Goal: Task Accomplishment & Management: Complete application form

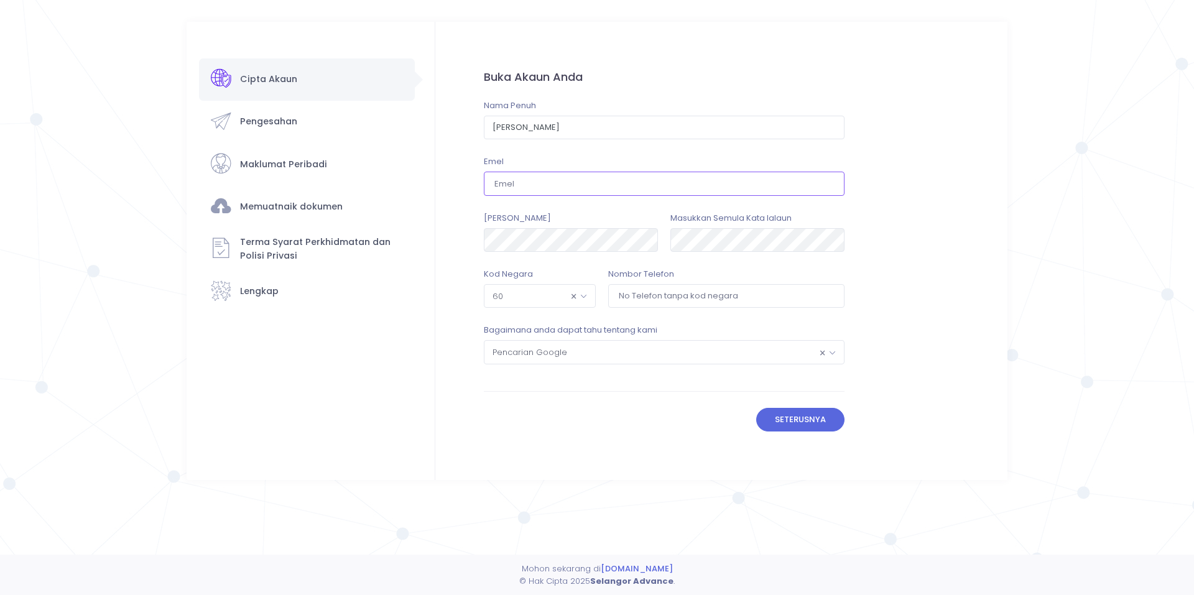
drag, startPoint x: 0, startPoint y: 0, endPoint x: 570, endPoint y: 186, distance: 599.8
click at [570, 186] on input "email" at bounding box center [664, 184] width 361 height 24
type input "zikri.amminuddin@leapedservices.com"
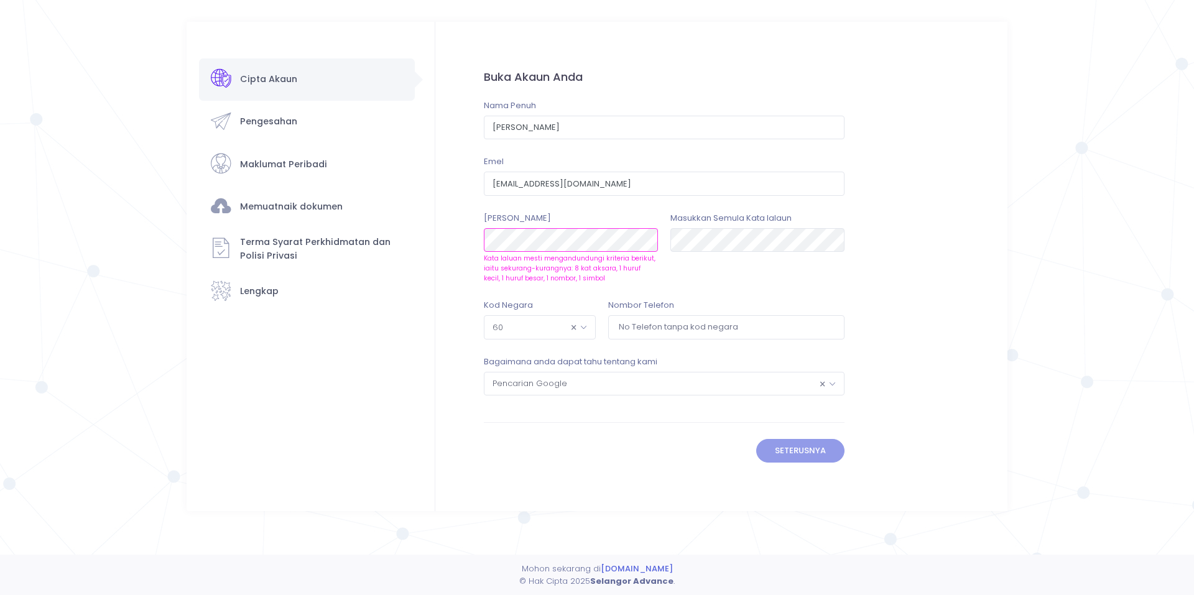
click at [441, 228] on form "Buka Akaun Anda Nama Penuh Muhamad Zikri Helmi bin Amminuddin Emel zikri.amminu…" at bounding box center [664, 266] width 458 height 489
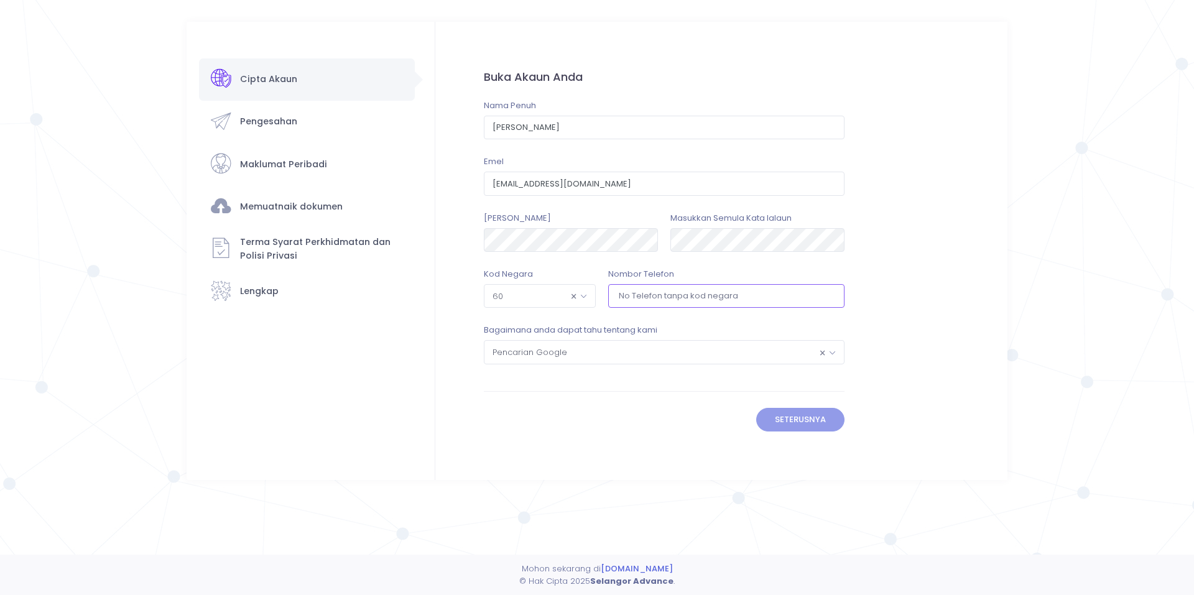
click at [672, 291] on input "tel" at bounding box center [726, 296] width 236 height 24
type input "125621664"
click at [533, 384] on div "Buka Akaun Anda Nama Penuh Muhamad Zikri Helmi bin Amminuddin Emel zikri.amminu…" at bounding box center [664, 229] width 361 height 323
click at [669, 348] on span "× Pencarian Google" at bounding box center [663, 352] width 359 height 22
click at [638, 461] on form "Buka Akaun Anda Nama Penuh Muhamad Zikri Helmi bin Amminuddin Emel zikri.amminu…" at bounding box center [664, 251] width 458 height 458
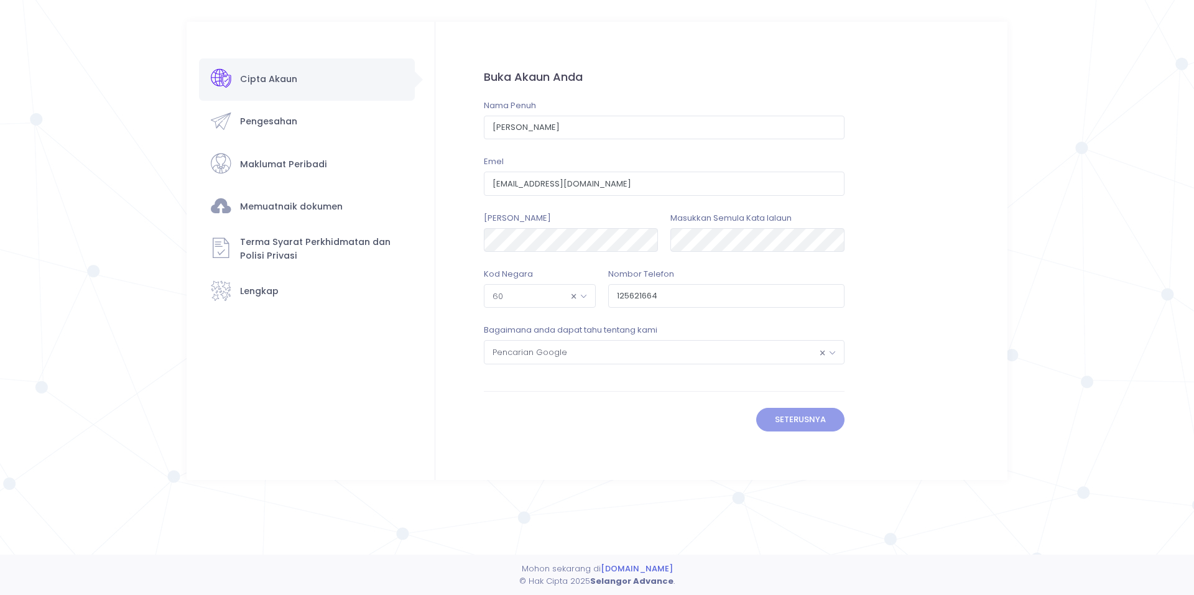
click at [507, 367] on div "Bagaimana anda dapat tahu tentang kami Pencarian Google Facebook Twitter Linked…" at bounding box center [664, 352] width 373 height 56
click at [667, 183] on input "zikri.amminuddin@leapedservices.com" at bounding box center [664, 184] width 361 height 24
click at [290, 121] on div "Cipta Akaun Pengesahan" at bounding box center [307, 185] width 216 height 255
click at [629, 398] on form "Buka Akaun Anda Nama Penuh Muhamad Zikri Helmi bin Amminuddin Emel zikri.amminu…" at bounding box center [664, 251] width 458 height 458
click at [571, 121] on input "text" at bounding box center [664, 128] width 361 height 24
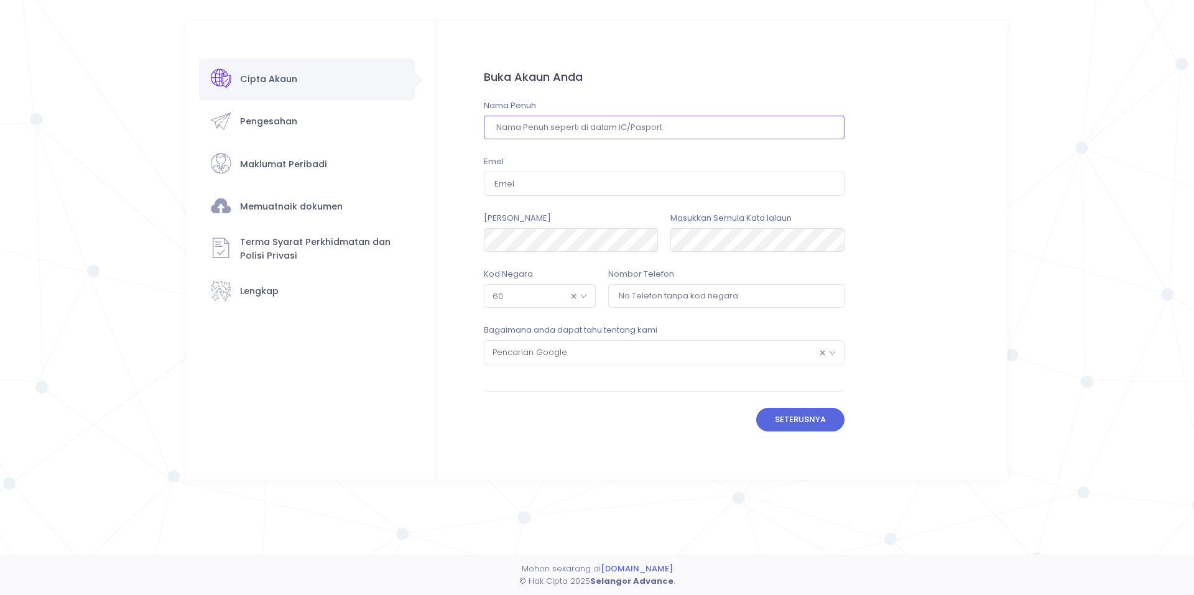
type input "[PERSON_NAME]"
click at [589, 181] on input "email" at bounding box center [664, 184] width 361 height 24
type input "[EMAIL_ADDRESS][DOMAIN_NAME]"
click at [693, 297] on input "tel" at bounding box center [726, 296] width 236 height 24
type input "125621664"
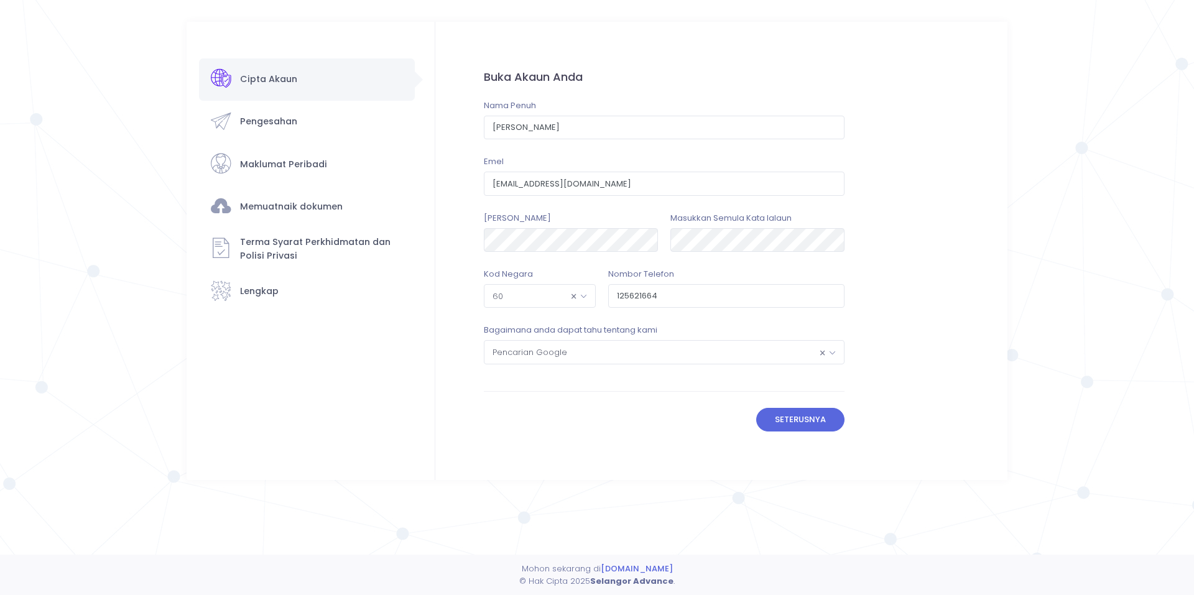
drag, startPoint x: 631, startPoint y: 440, endPoint x: 658, endPoint y: 440, distance: 26.7
click at [631, 440] on form "Buka Akaun Anda Nama Penuh Muhamad Zikri Helmi bin Amminuddin Emel zikri.amminu…" at bounding box center [664, 251] width 458 height 458
click at [801, 427] on button "Seterusnya" at bounding box center [800, 420] width 89 height 24
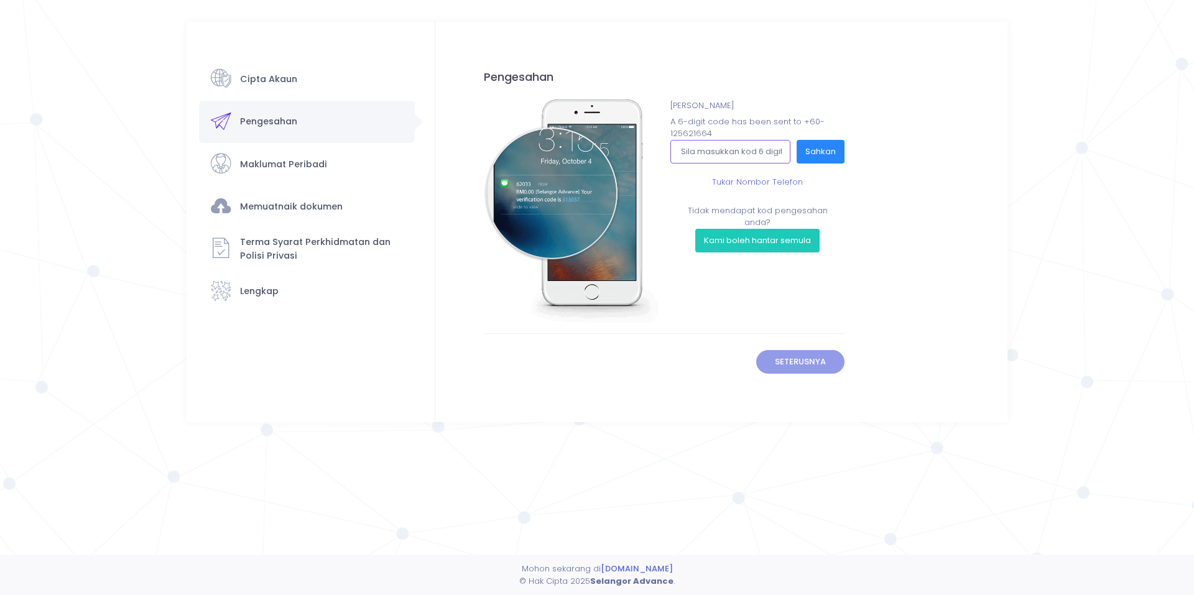
click at [762, 152] on input "text" at bounding box center [730, 152] width 120 height 24
type input "548944"
click at [817, 146] on button "Sahkan" at bounding box center [821, 152] width 48 height 24
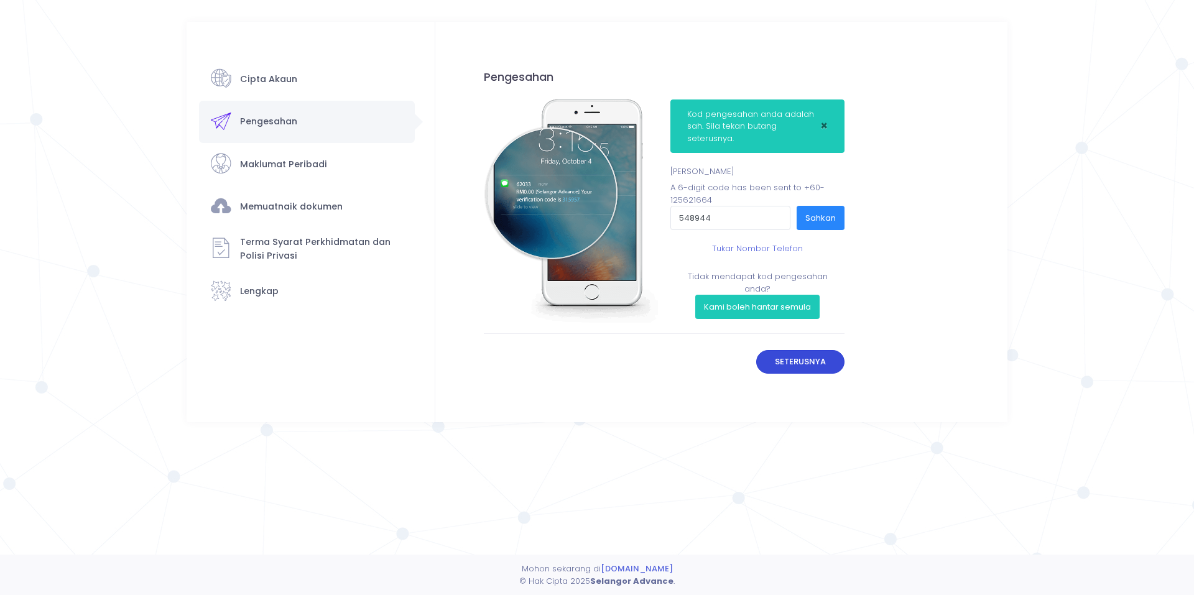
click at [777, 360] on button "Seterusnya" at bounding box center [800, 362] width 89 height 24
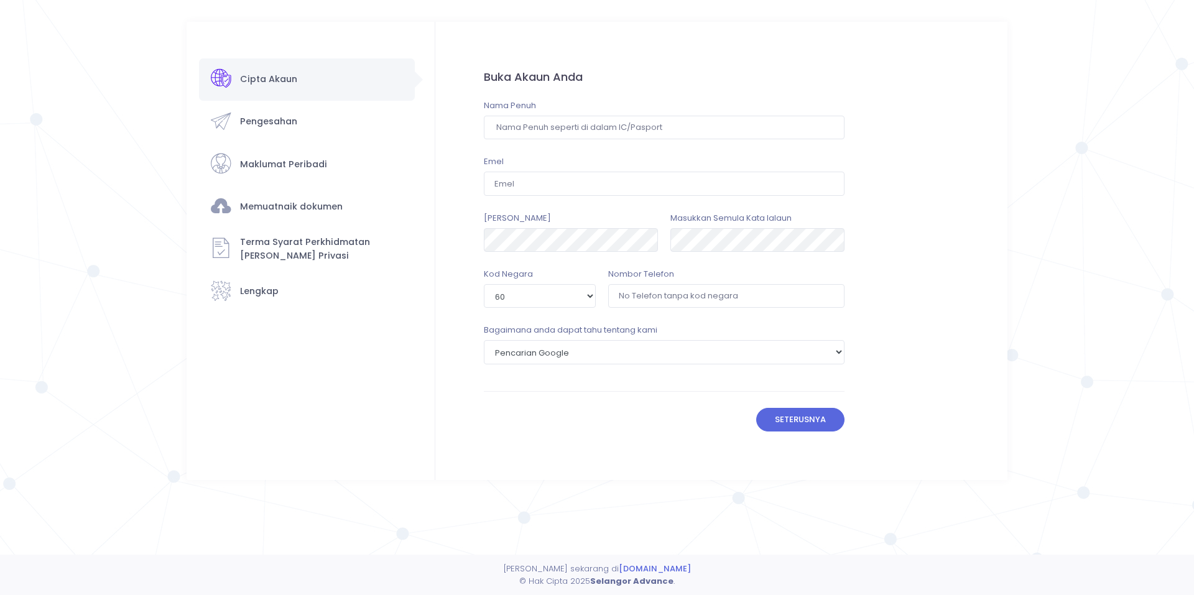
click at [554, 113] on div "Nama Penuh" at bounding box center [664, 119] width 361 height 40
click at [560, 123] on input "text" at bounding box center [664, 128] width 361 height 24
type input "[PERSON_NAME]"
click at [561, 180] on input "email" at bounding box center [664, 184] width 361 height 24
type input "[EMAIL_ADDRESS][DOMAIN_NAME]"
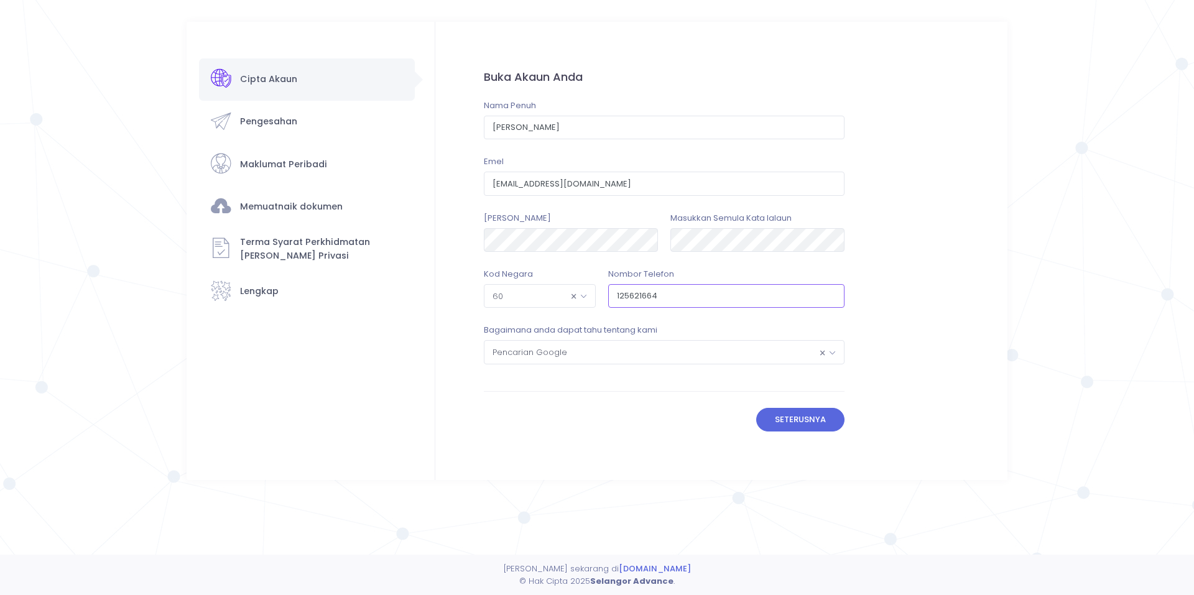
type input "125621664"
click at [792, 412] on button "Seterusnya" at bounding box center [800, 420] width 89 height 24
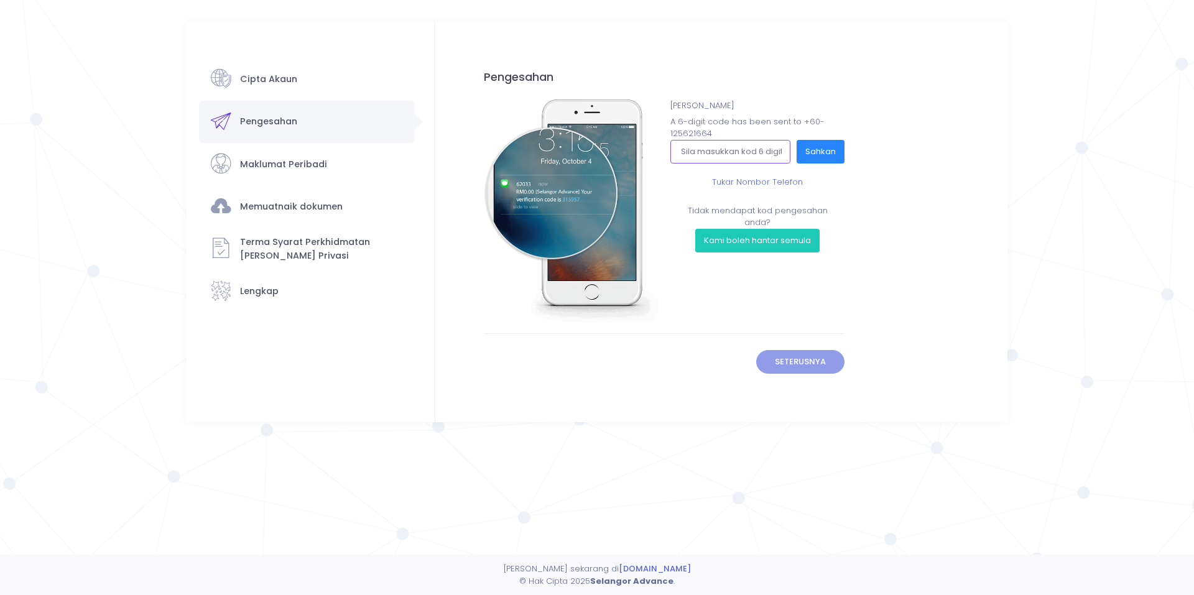
click at [701, 154] on input "text" at bounding box center [730, 152] width 120 height 24
type input "659552"
click at [821, 149] on button "Sahkan" at bounding box center [821, 152] width 48 height 24
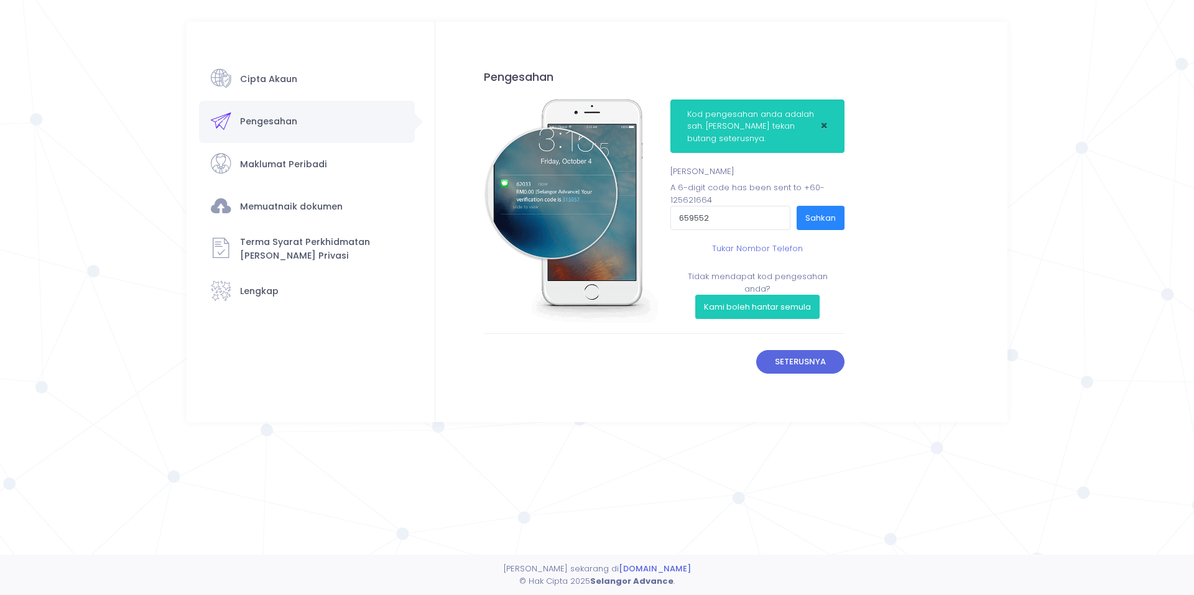
click at [805, 371] on button "Seterusnya" at bounding box center [800, 362] width 89 height 24
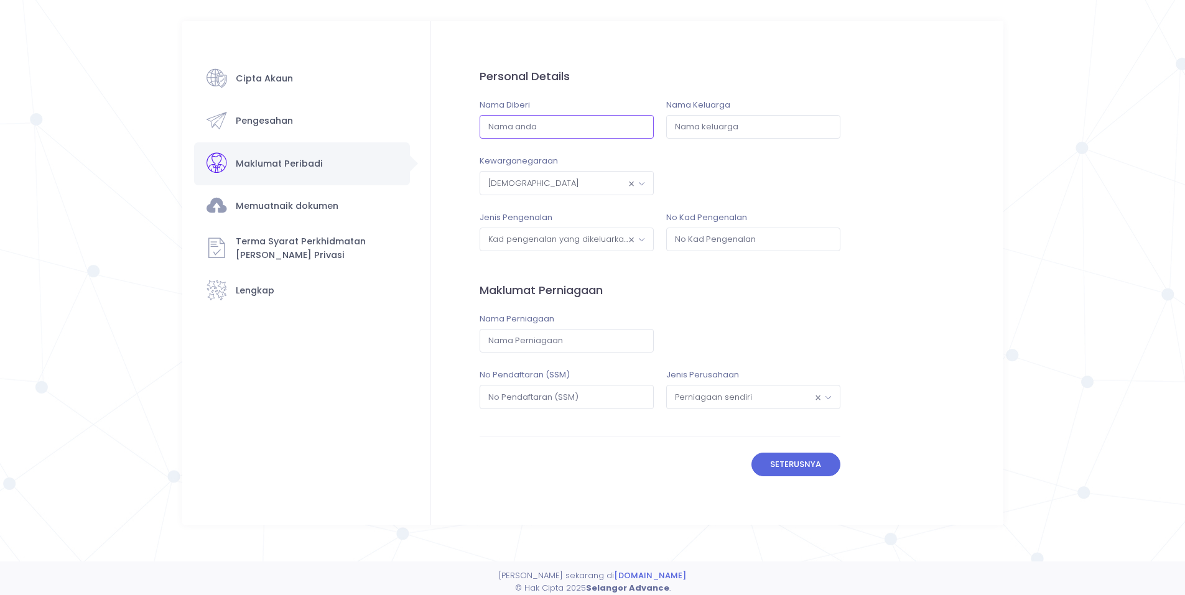
click at [526, 131] on input "text" at bounding box center [566, 127] width 174 height 24
type input "Muhamad Zikri Helmi"
click at [703, 123] on input "text" at bounding box center [753, 127] width 174 height 24
type input "bin Amminuddin"
click at [548, 240] on span "× Kad pengenalan yang dikeluarkan oleh kerajaan" at bounding box center [566, 239] width 173 height 22
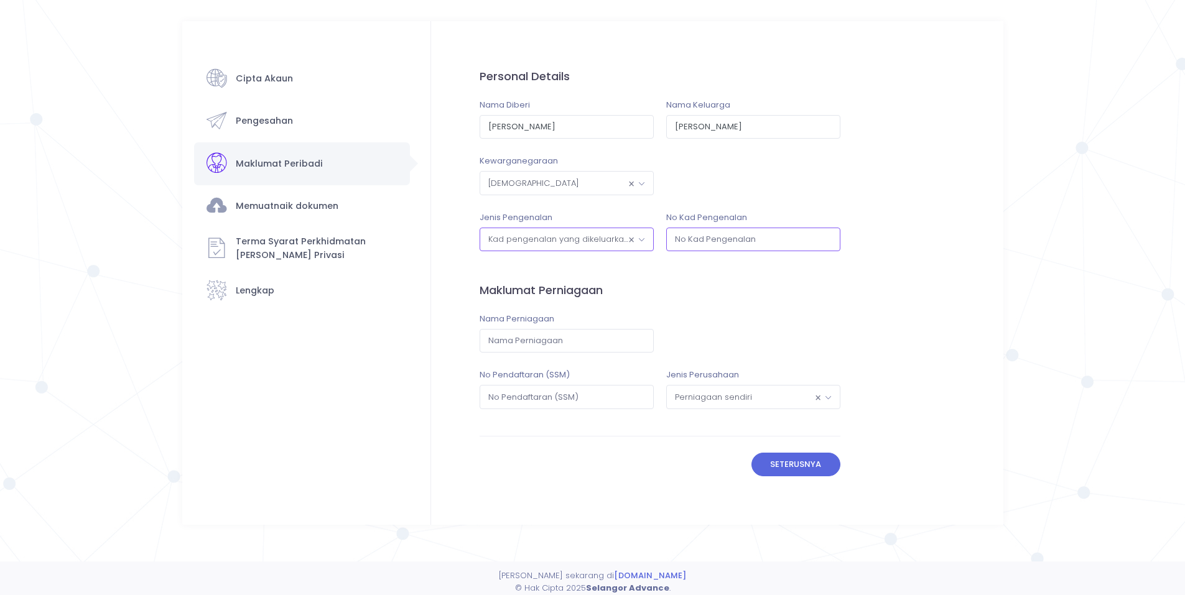
click at [683, 231] on input "text" at bounding box center [753, 240] width 174 height 24
type input "001019141191"
click at [566, 340] on input "text" at bounding box center [566, 341] width 174 height 24
click at [719, 393] on span "× Perniagaan sendiri" at bounding box center [753, 397] width 173 height 22
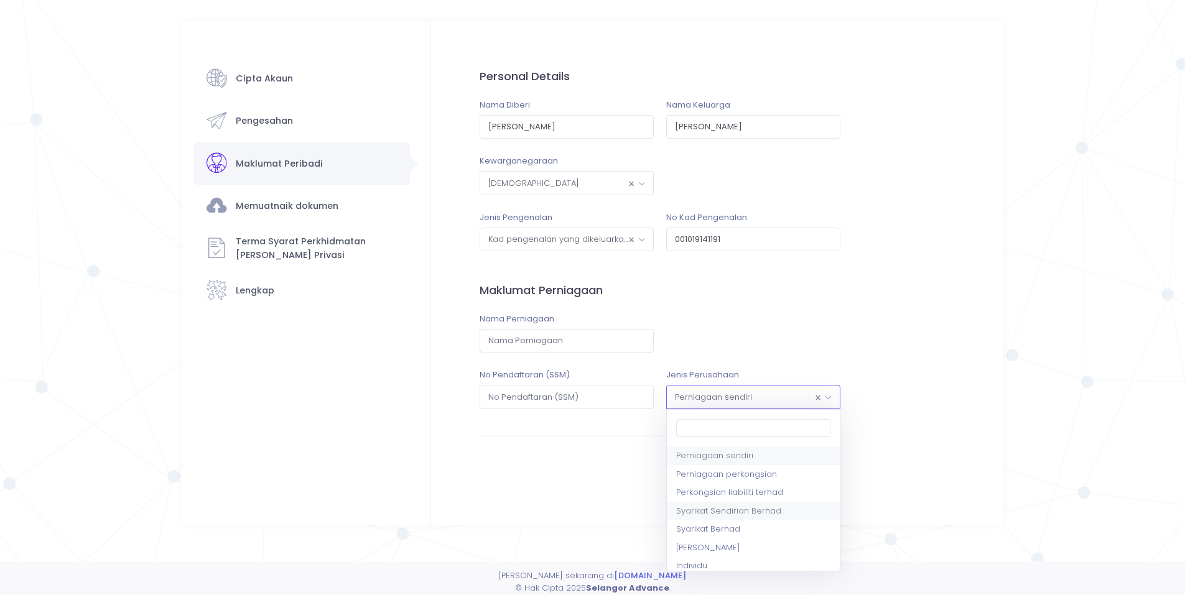
select select "4"
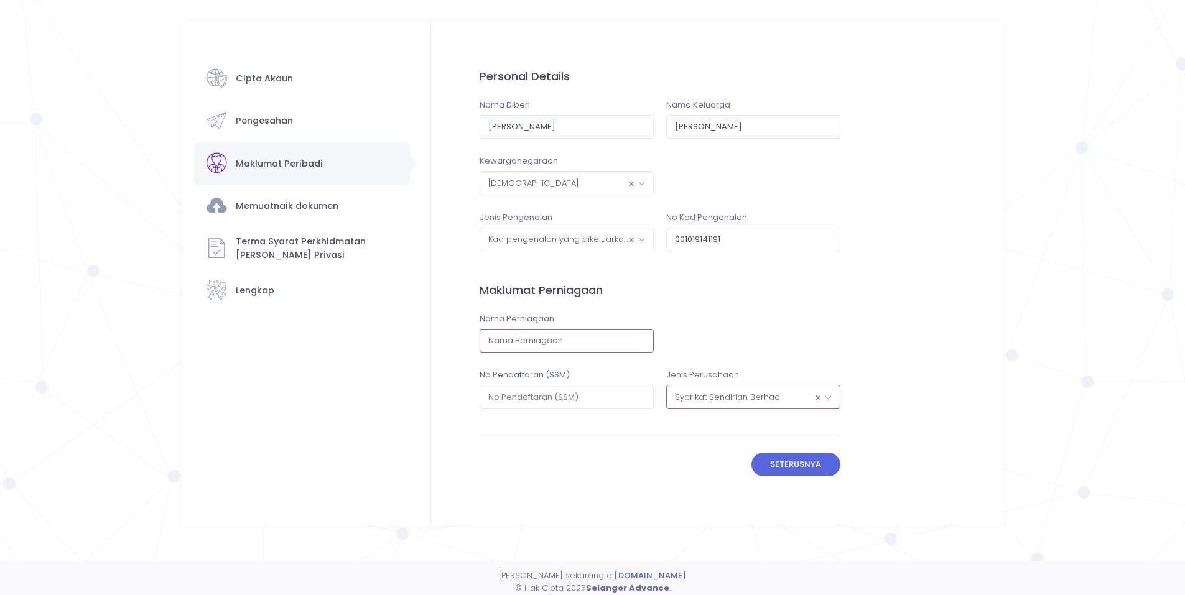
click at [534, 346] on input "text" at bounding box center [566, 341] width 174 height 24
type input "[PERSON_NAME] Education Sdn Bhd"
click at [266, 207] on div "Cipta Akaun Pengesahan" at bounding box center [302, 185] width 216 height 255
click at [790, 456] on button "Seterusnya" at bounding box center [795, 465] width 89 height 24
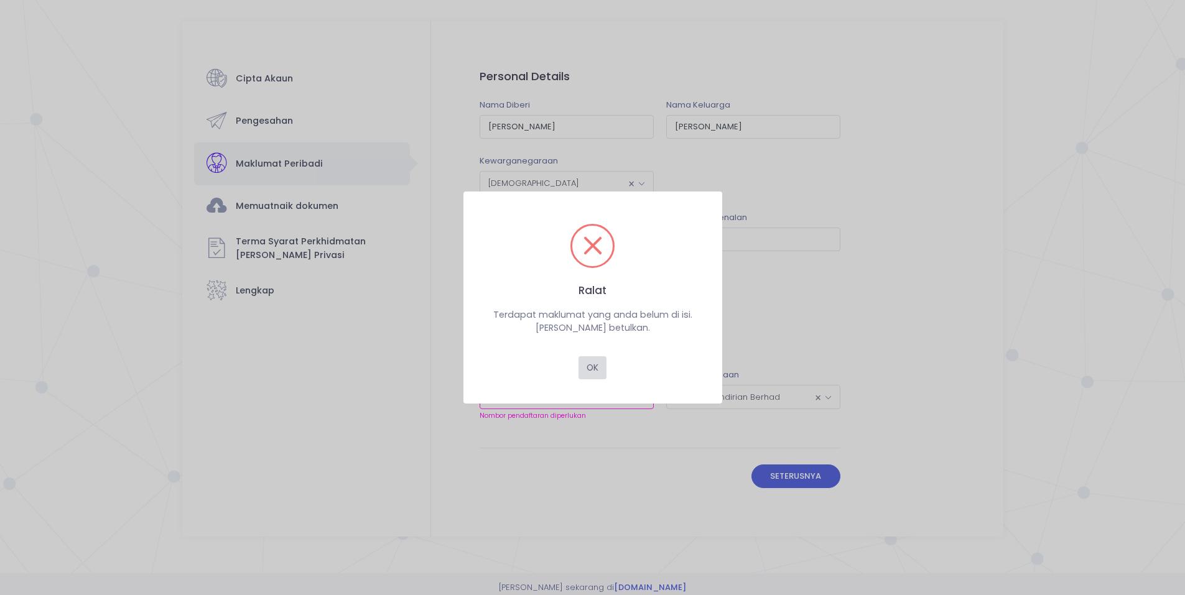
click at [589, 364] on button "OK" at bounding box center [592, 368] width 28 height 24
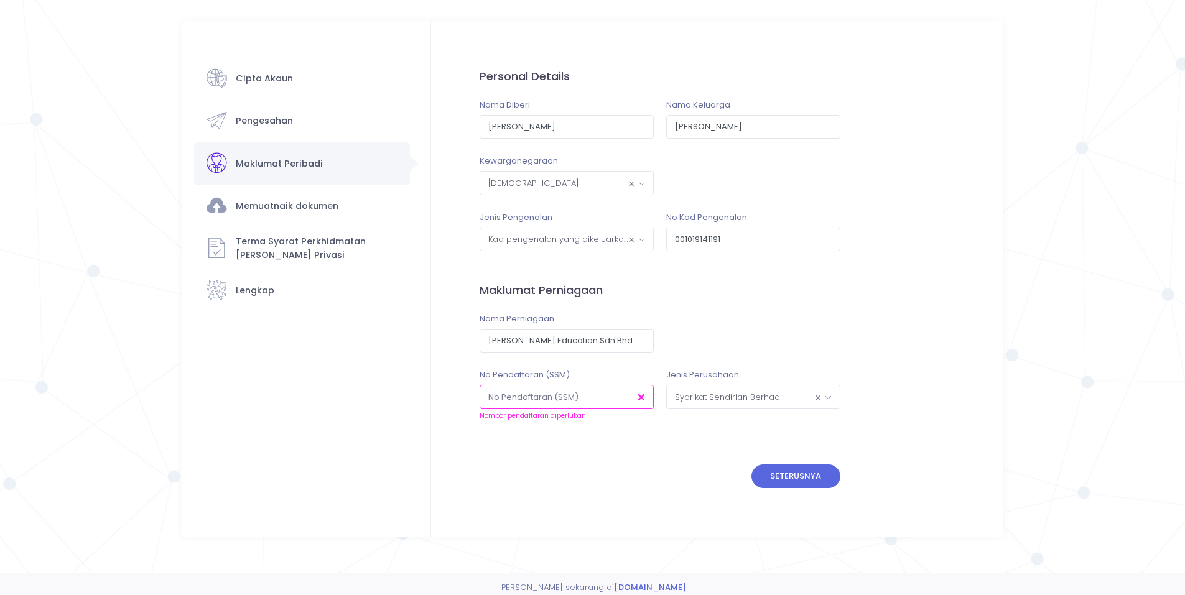
click at [559, 398] on input "text" at bounding box center [566, 397] width 174 height 24
click at [551, 396] on input "text" at bounding box center [566, 397] width 174 height 24
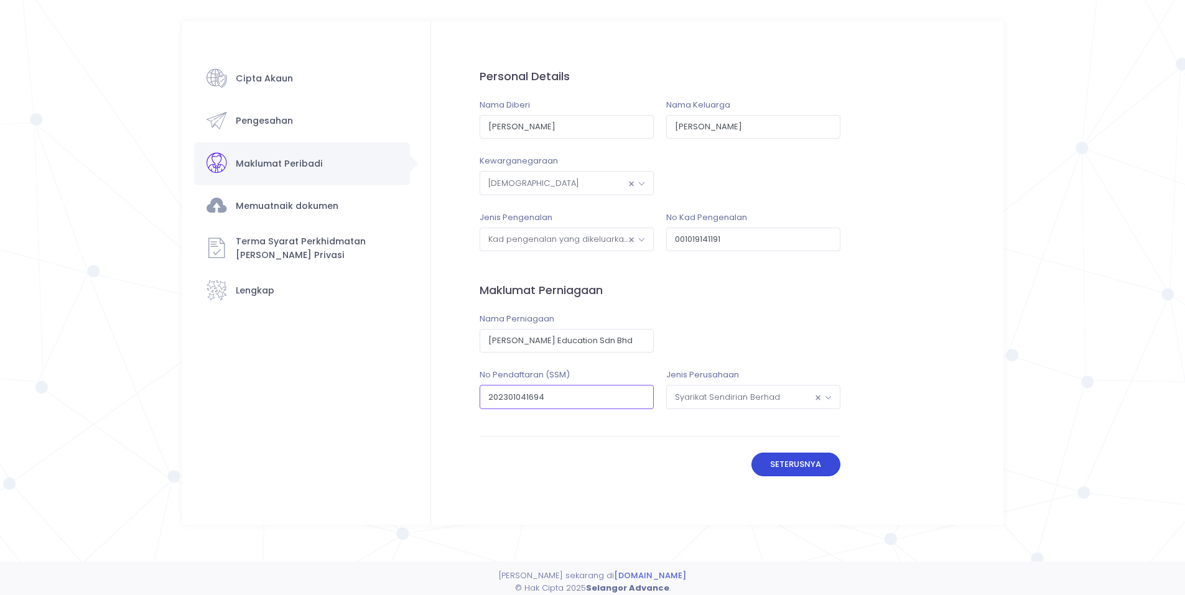
type input "202301041694"
click at [806, 470] on button "Seterusnya" at bounding box center [795, 465] width 89 height 24
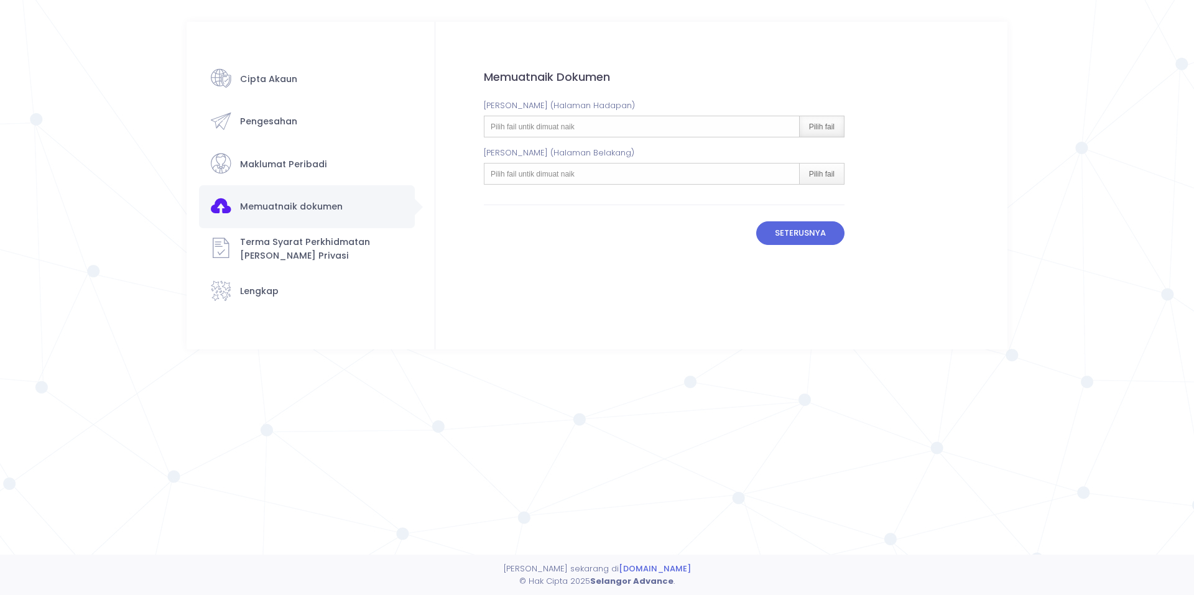
click at [836, 122] on div "Pilih fail" at bounding box center [821, 126] width 45 height 21
type input "C:\fakepath\IC Front.jpg"
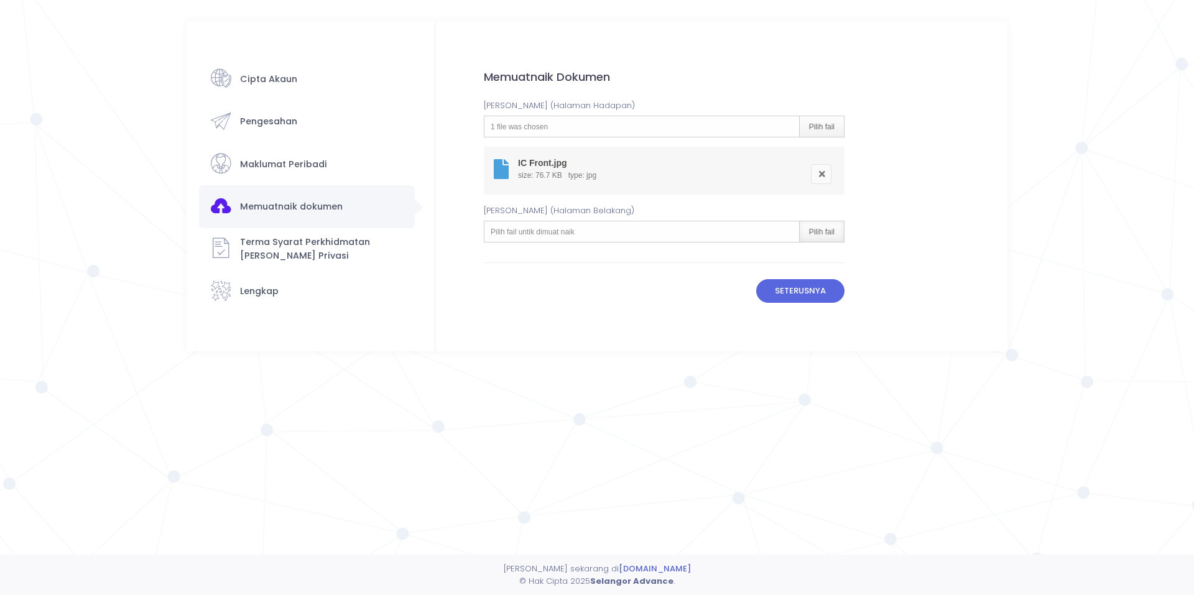
click at [818, 233] on div "Pilih fail" at bounding box center [821, 231] width 45 height 21
type input "C:\fakepath\IC Back.jpg"
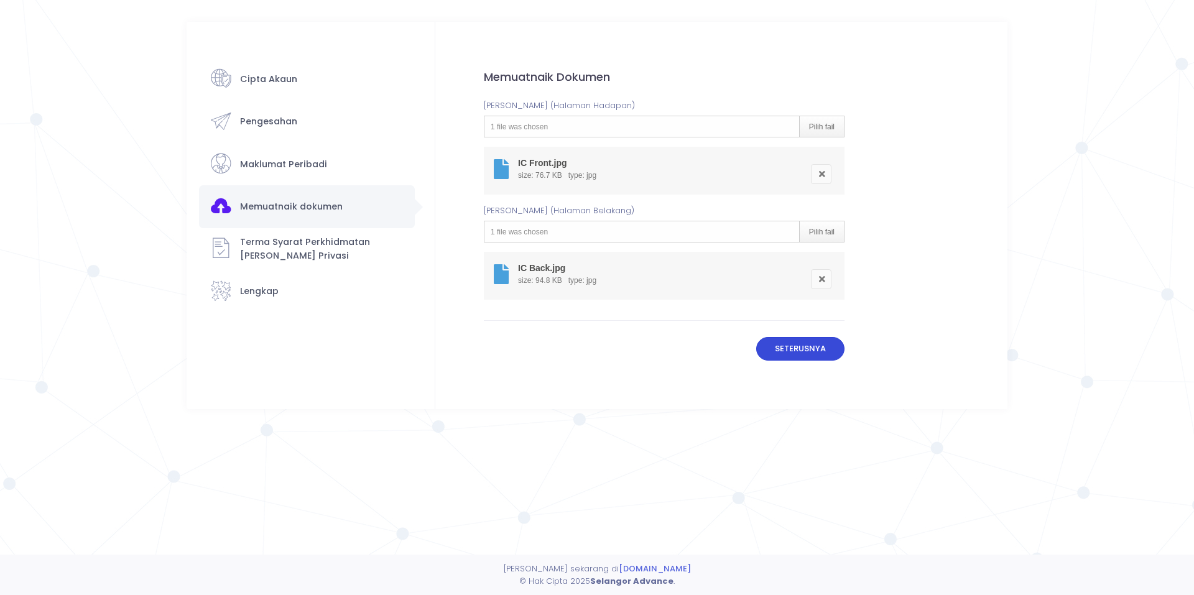
click at [790, 344] on button "Seterusnya" at bounding box center [800, 349] width 89 height 24
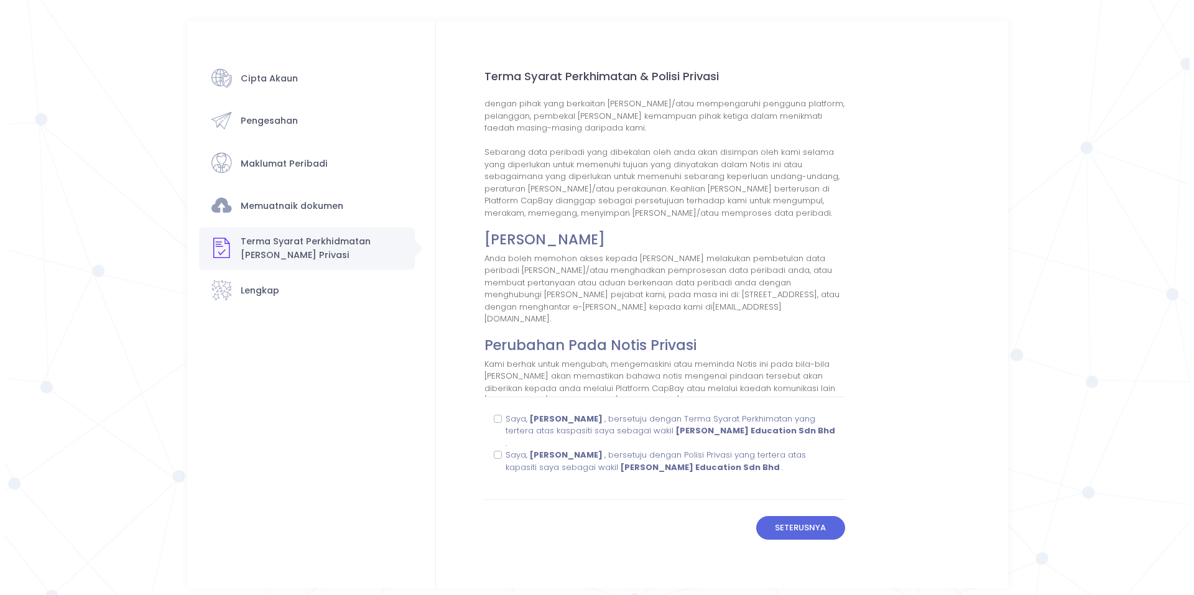
scroll to position [1491, 0]
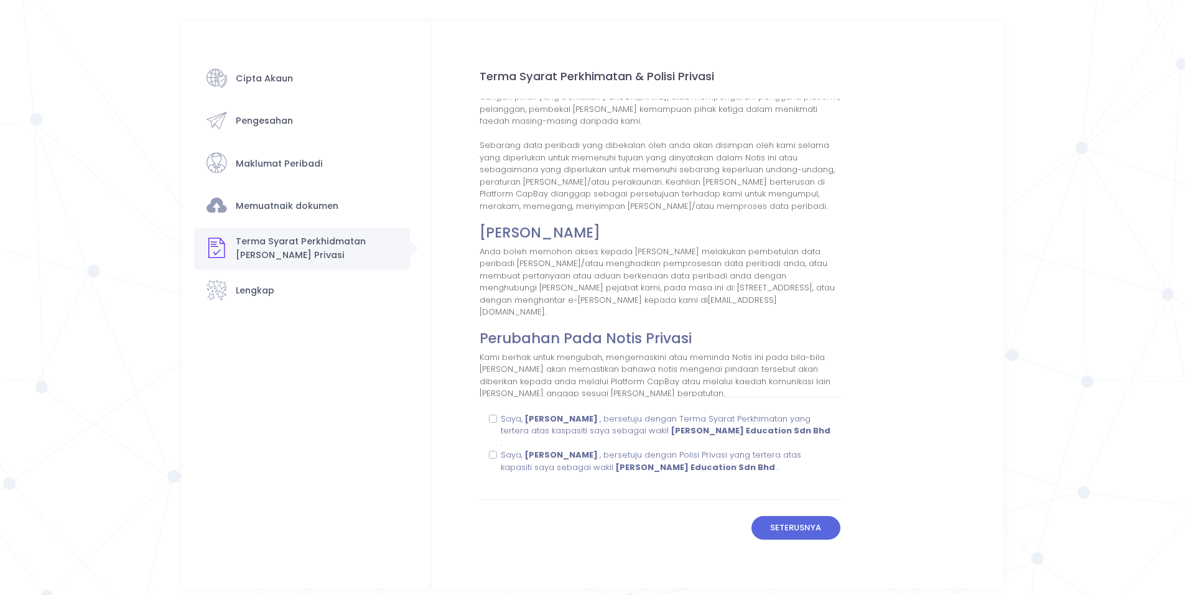
click at [501, 422] on label "Saya, Muhamad Zikri Helmi bin Amminuddin , bersetuju dengan Terma Syarat Perkhi…" at bounding box center [666, 431] width 330 height 37
click at [501, 421] on input "Saya, Muhamad Zikri Helmi bin Amminuddin , bersetuju dengan Terma Syarat Perkhi…" at bounding box center [505, 417] width 8 height 8
checkbox input "true"
click at [501, 453] on label "Saya, Muhamad Zikri Helmi bin Amminuddin , bersetuju dengan Polisi Privasi yang…" at bounding box center [666, 461] width 330 height 24
click at [501, 453] on input "Saya, Muhamad Zikri Helmi bin Amminuddin , bersetuju dengan Polisi Privasi yang…" at bounding box center [505, 453] width 8 height 8
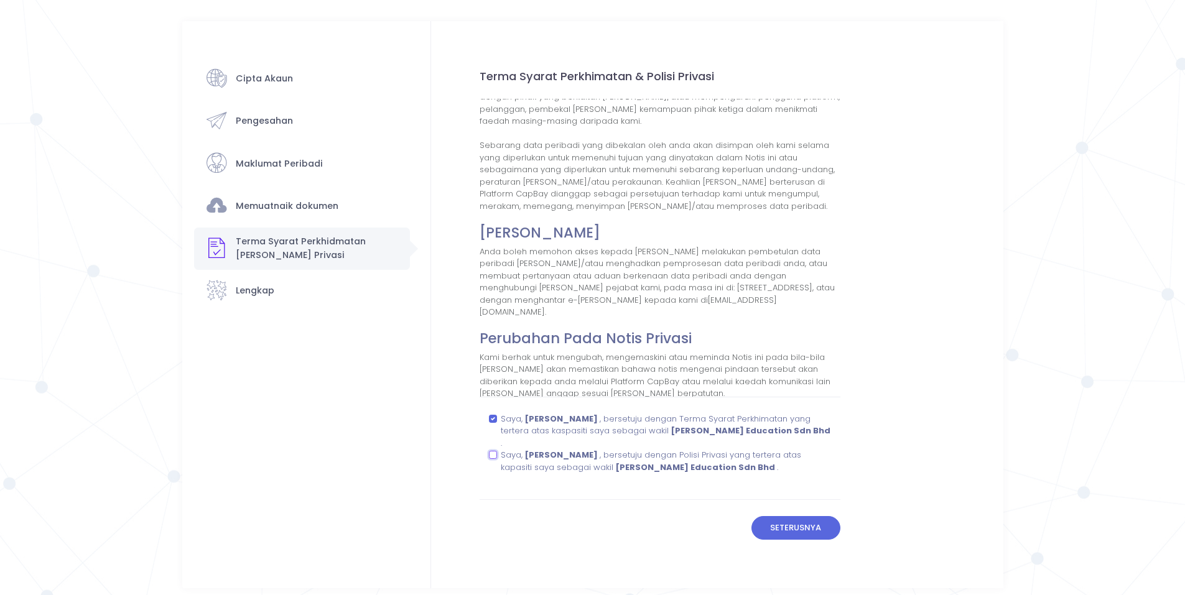
checkbox input "true"
click at [793, 524] on button "Seterusnya" at bounding box center [795, 528] width 89 height 24
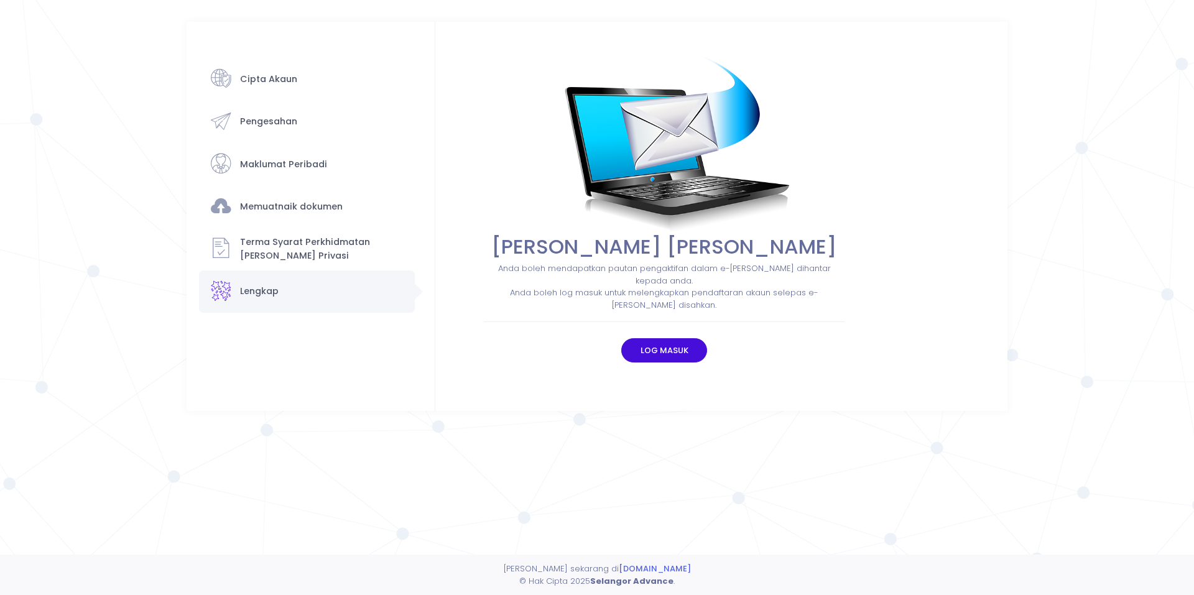
click at [671, 354] on button "Log masuk" at bounding box center [664, 350] width 86 height 24
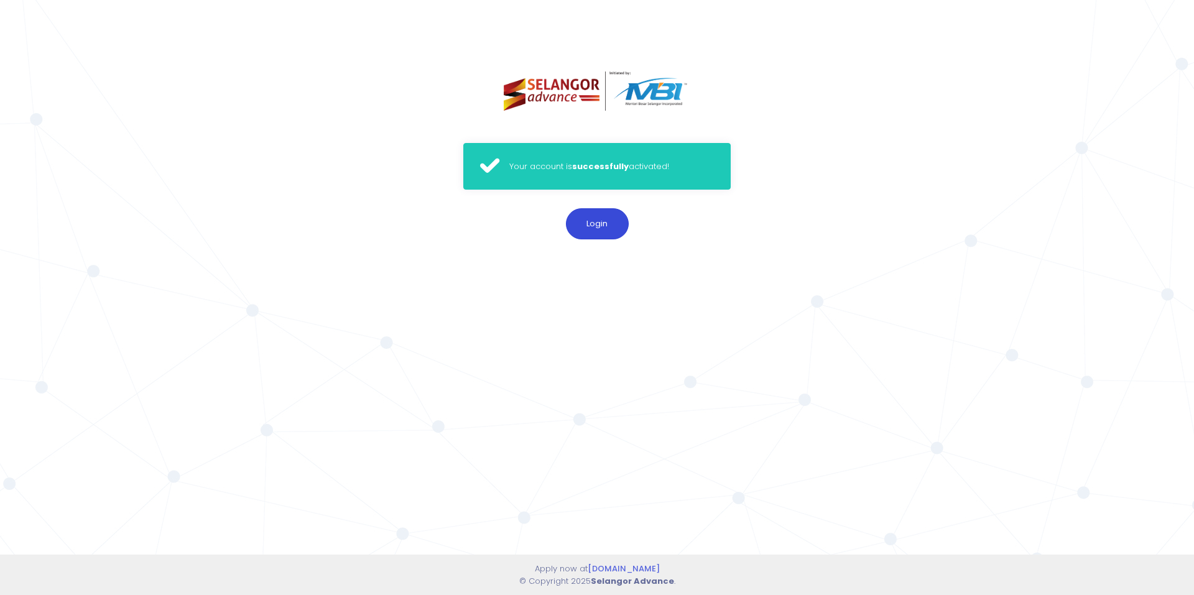
click at [591, 223] on button "Login" at bounding box center [597, 223] width 63 height 31
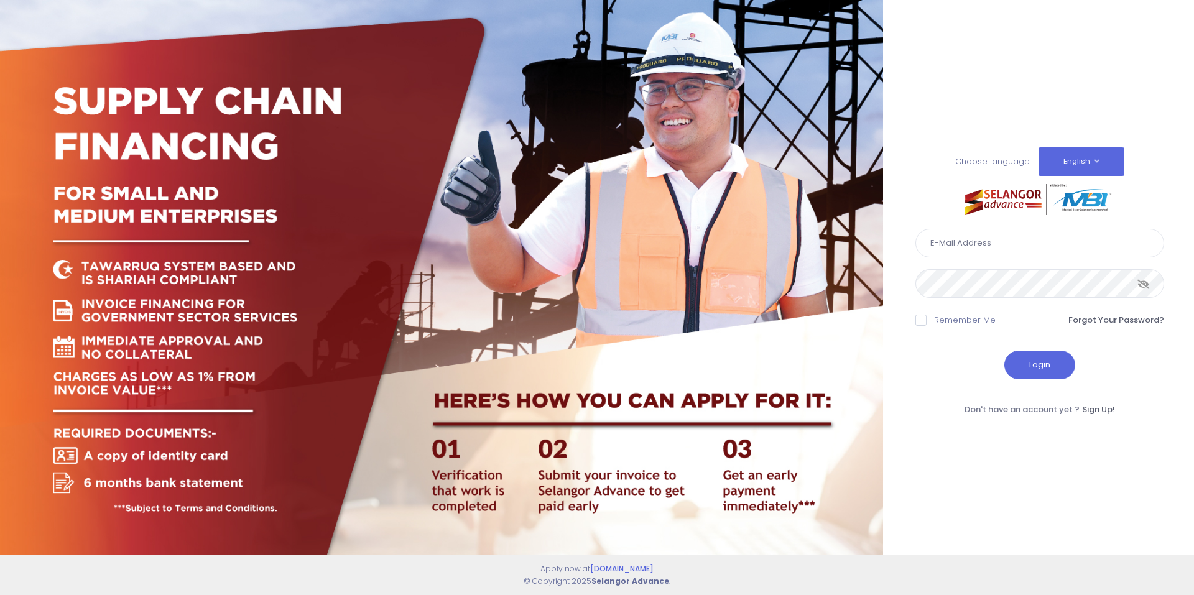
type input "[EMAIL_ADDRESS][DOMAIN_NAME]"
click at [1037, 355] on button "Login" at bounding box center [1039, 365] width 71 height 29
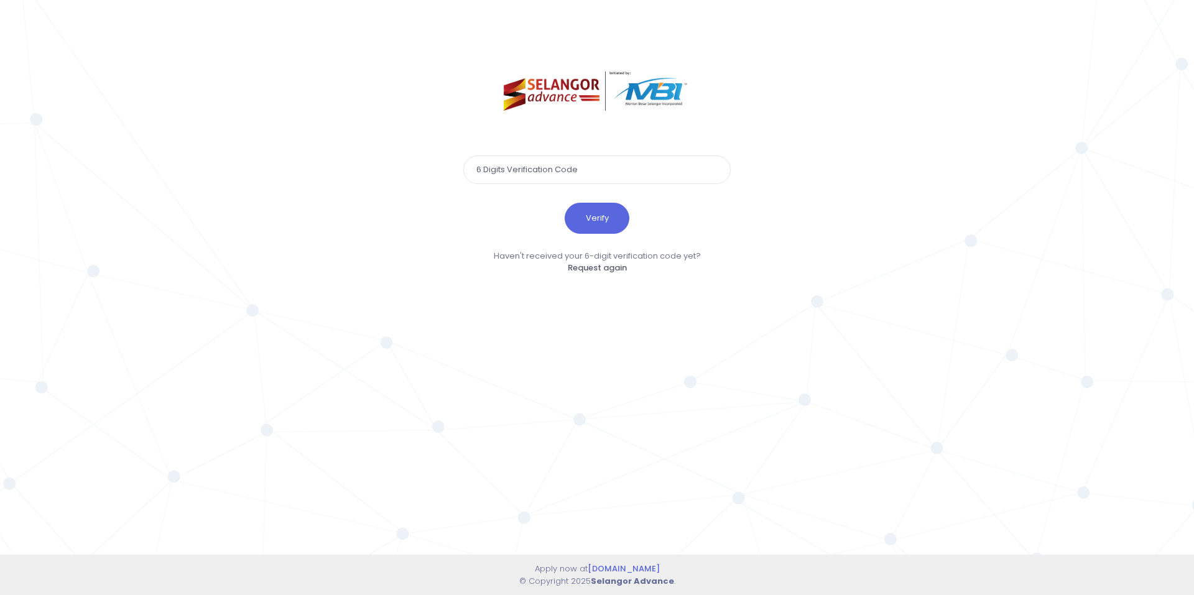
drag, startPoint x: 1184, startPoint y: 294, endPoint x: 1109, endPoint y: 301, distance: 75.6
click at [1184, 294] on div "Verify Haven't received your 6-digit verification code yet? Request again Reque…" at bounding box center [597, 297] width 1194 height 595
click at [576, 172] on input "text" at bounding box center [596, 169] width 267 height 29
paste input "928004"
type input "928004"
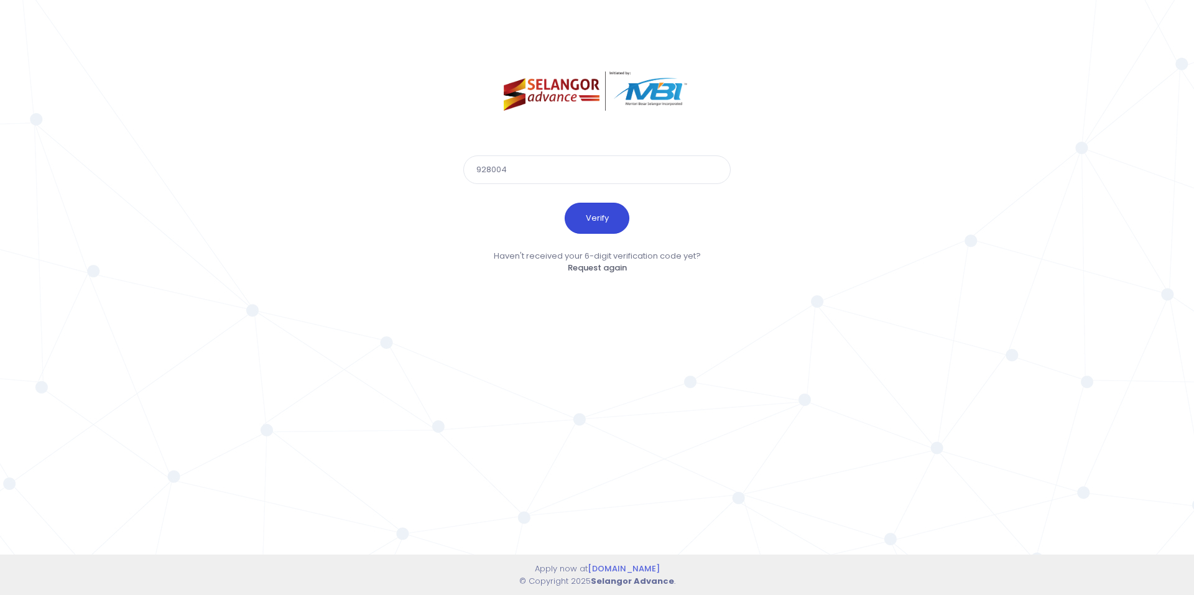
click at [591, 213] on button "Verify" at bounding box center [597, 218] width 65 height 31
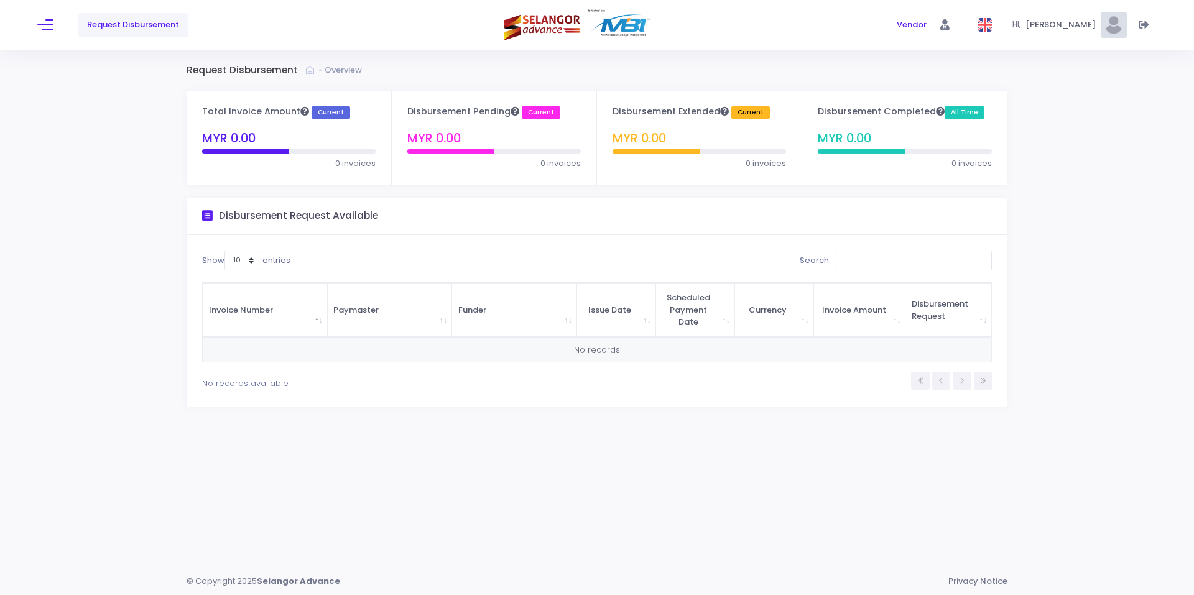
click at [1112, 29] on img at bounding box center [1114, 25] width 26 height 26
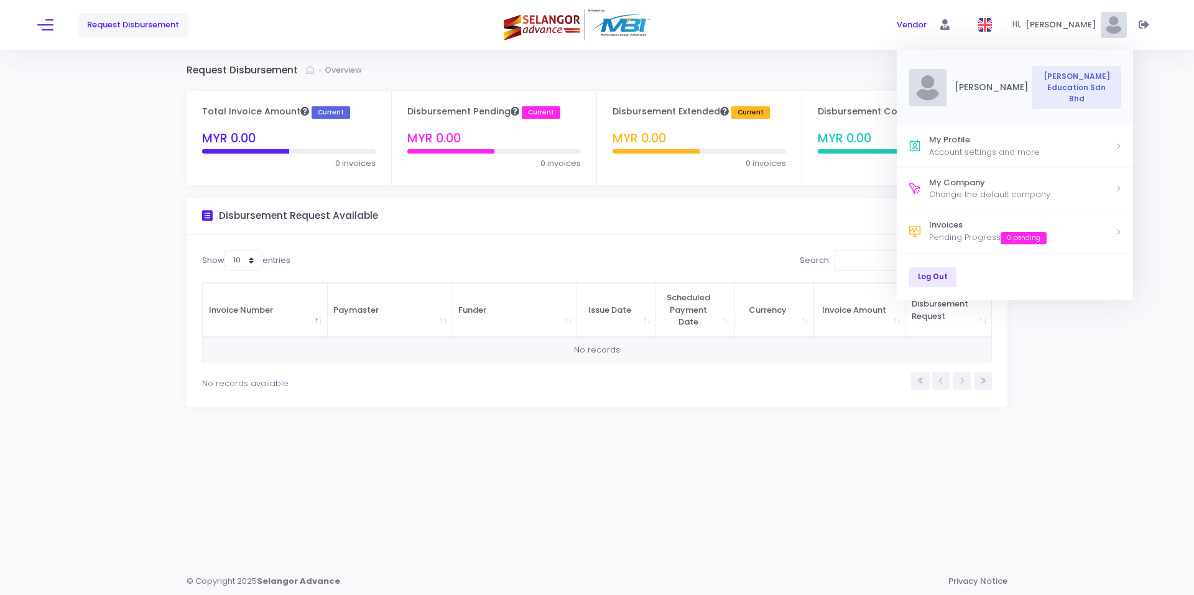
click at [56, 19] on div "Request Disbursement" at bounding box center [223, 25] width 373 height 50
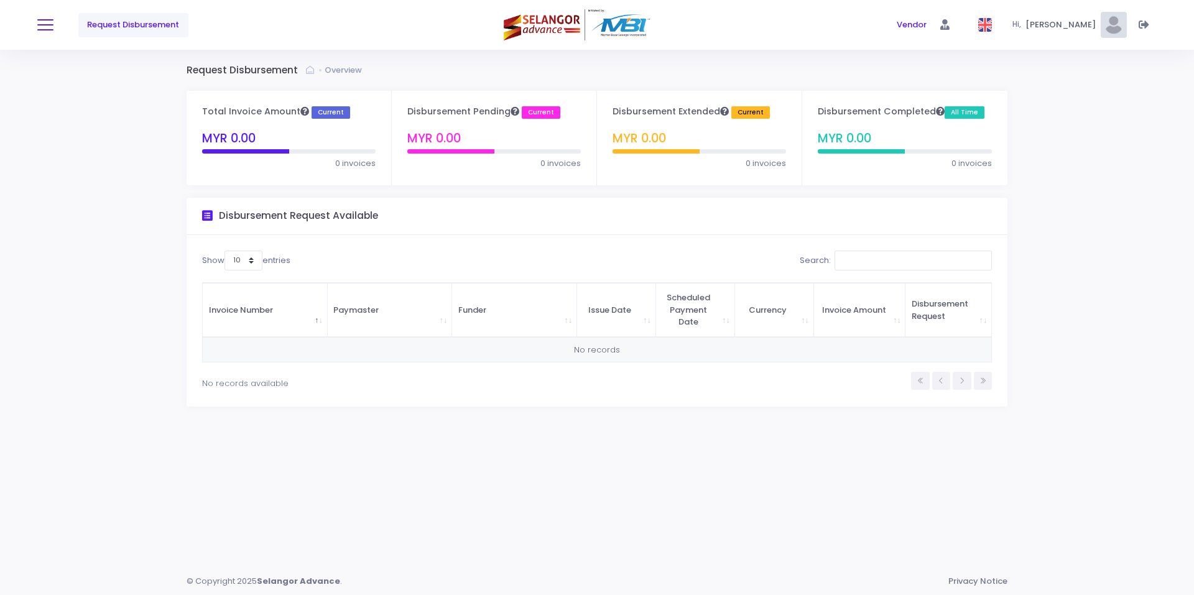
click at [50, 26] on button at bounding box center [45, 25] width 16 height 16
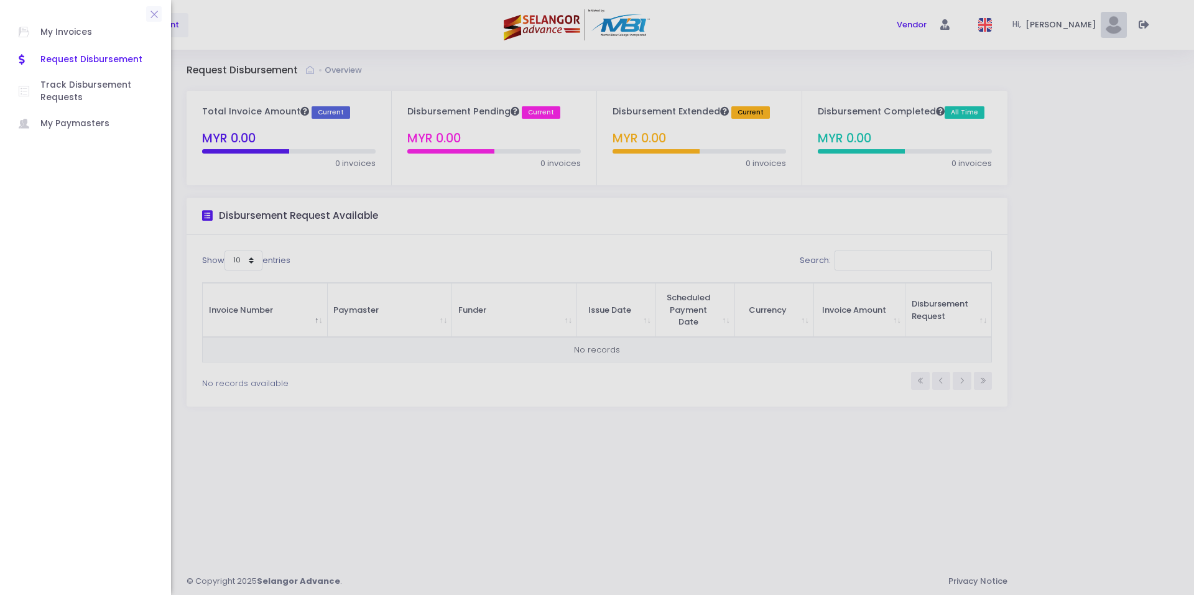
click at [228, 44] on div at bounding box center [597, 297] width 1194 height 595
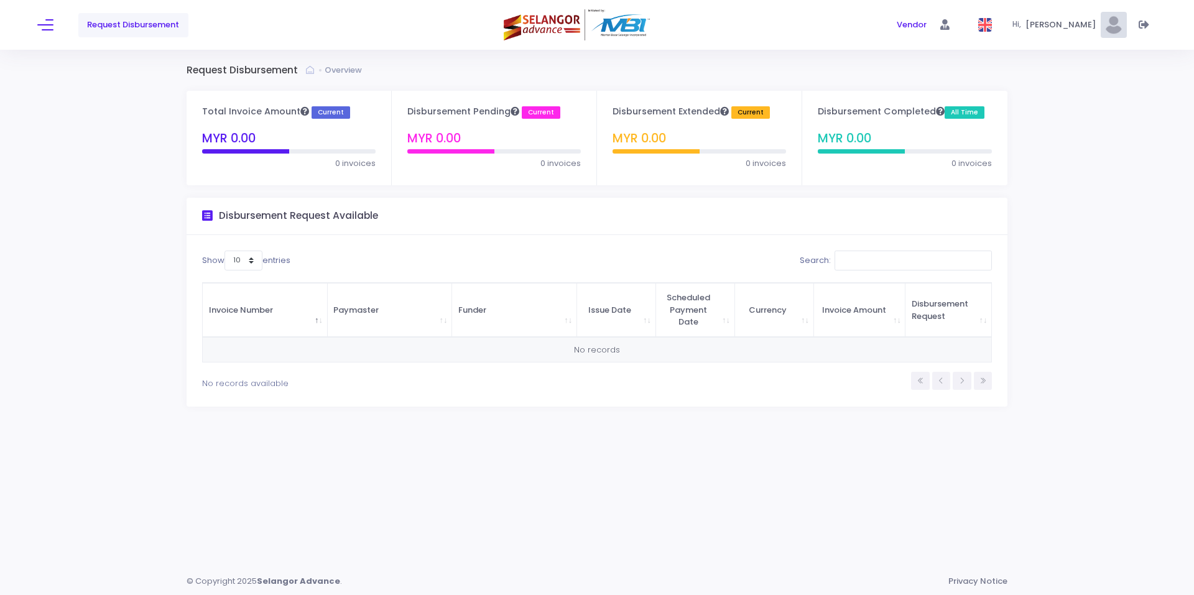
click at [139, 25] on span "Request Disbursement" at bounding box center [133, 25] width 92 height 12
click at [143, 23] on span "Request Disbursement" at bounding box center [133, 25] width 92 height 12
click at [897, 25] on span "Vendor" at bounding box center [912, 25] width 30 height 12
click at [1025, 25] on span "Muhamad Zikri Helmi" at bounding box center [1062, 25] width 75 height 12
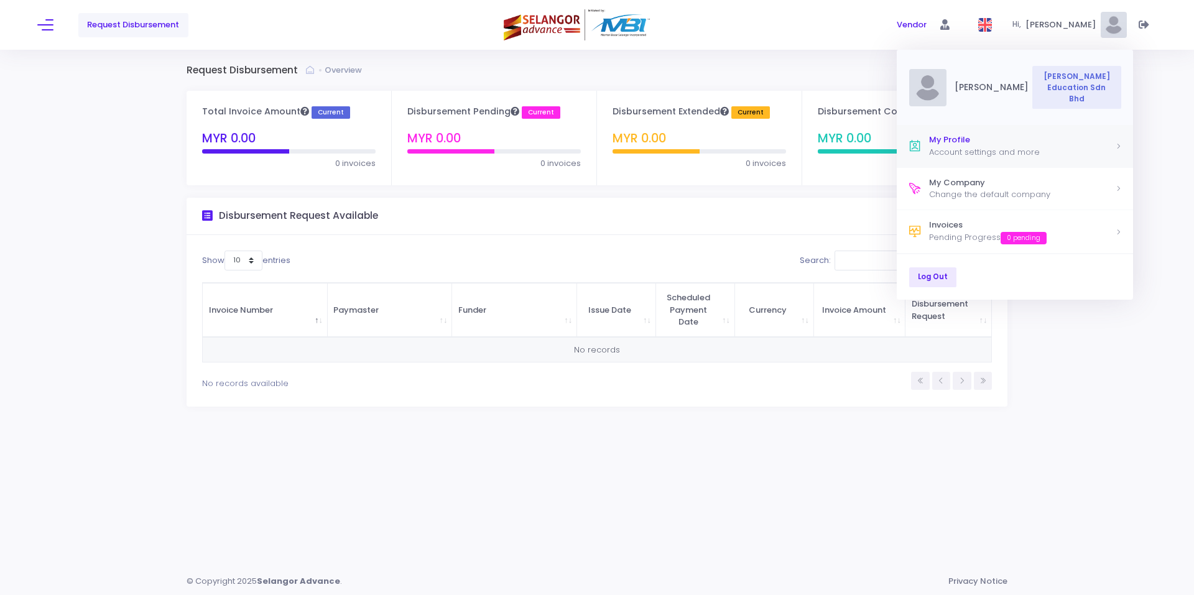
click at [950, 152] on div "Account settings and more" at bounding box center [1022, 152] width 186 height 12
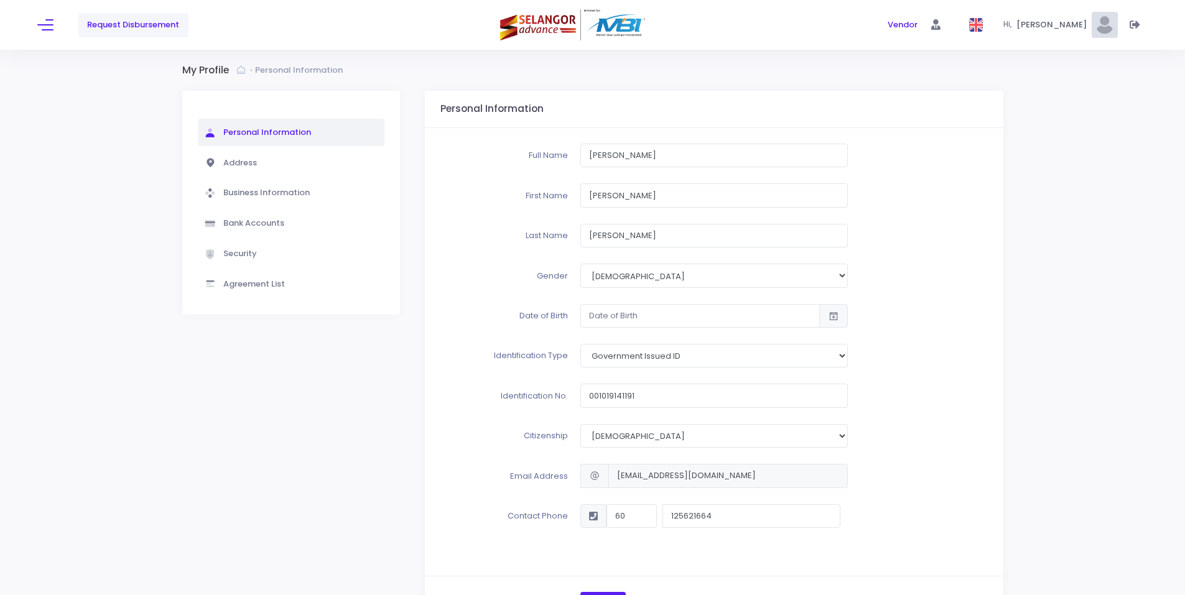
type input "001019141191"
click at [51, 24] on button at bounding box center [45, 25] width 16 height 16
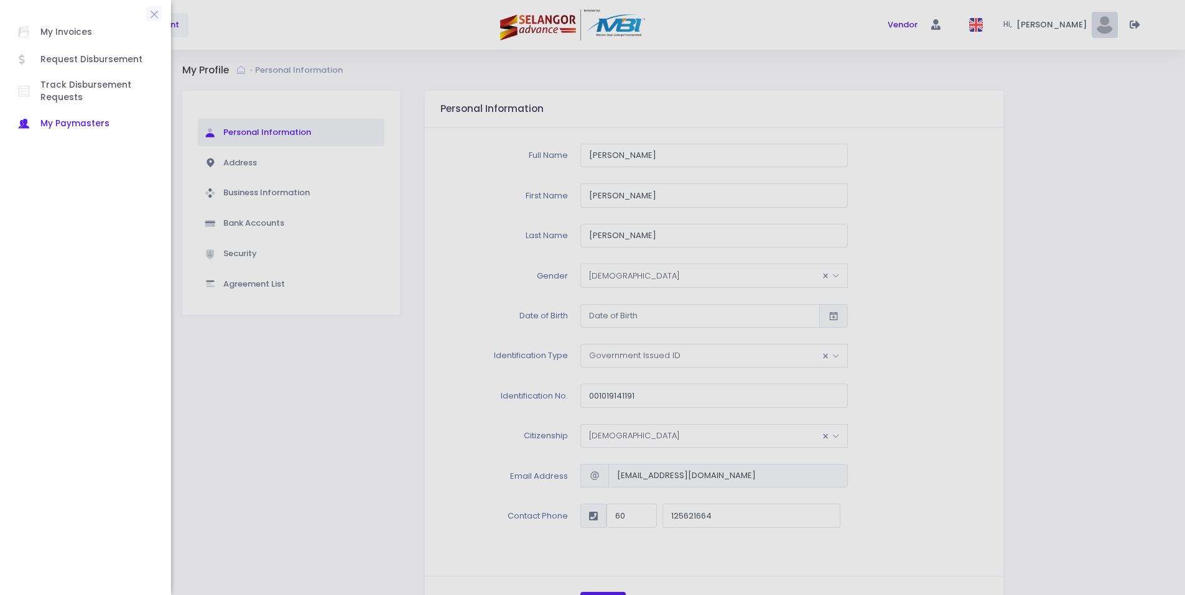
click at [87, 119] on span "My Paymasters" at bounding box center [96, 124] width 112 height 16
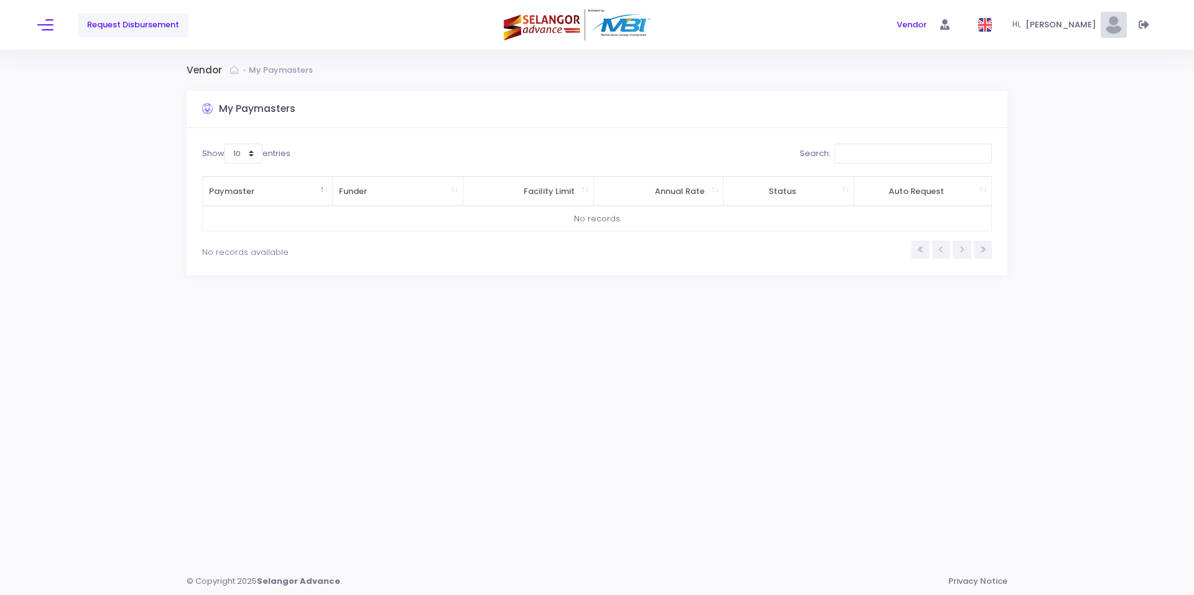
drag, startPoint x: 42, startPoint y: 22, endPoint x: 58, endPoint y: 79, distance: 59.0
click at [42, 23] on button at bounding box center [45, 25] width 16 height 16
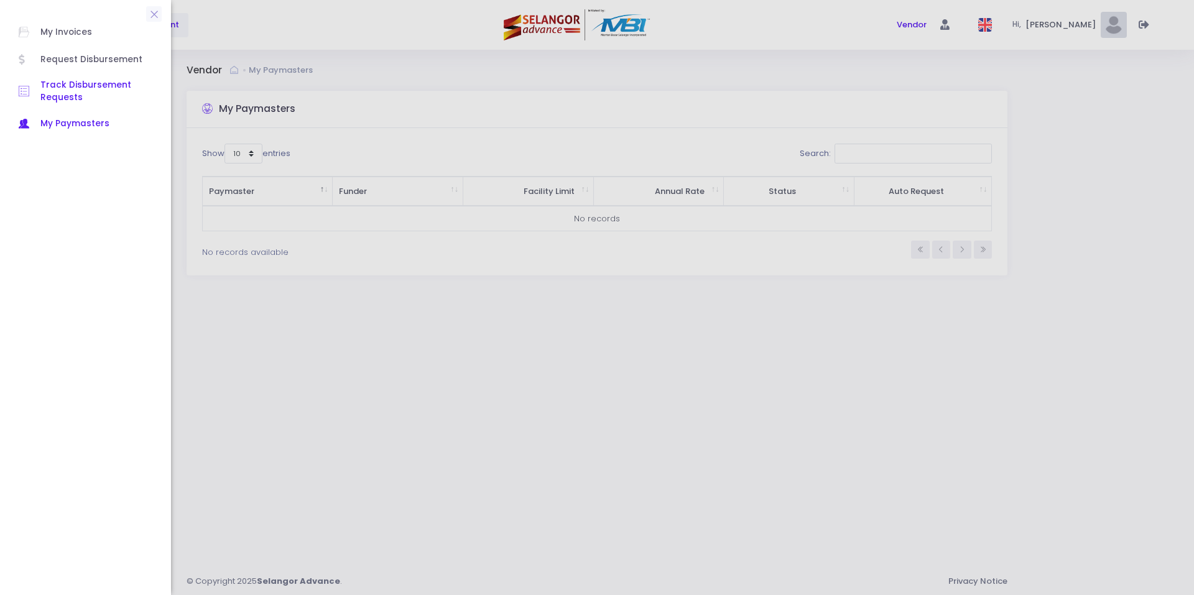
click at [70, 95] on span "Track Disbursement Requests" at bounding box center [96, 91] width 112 height 25
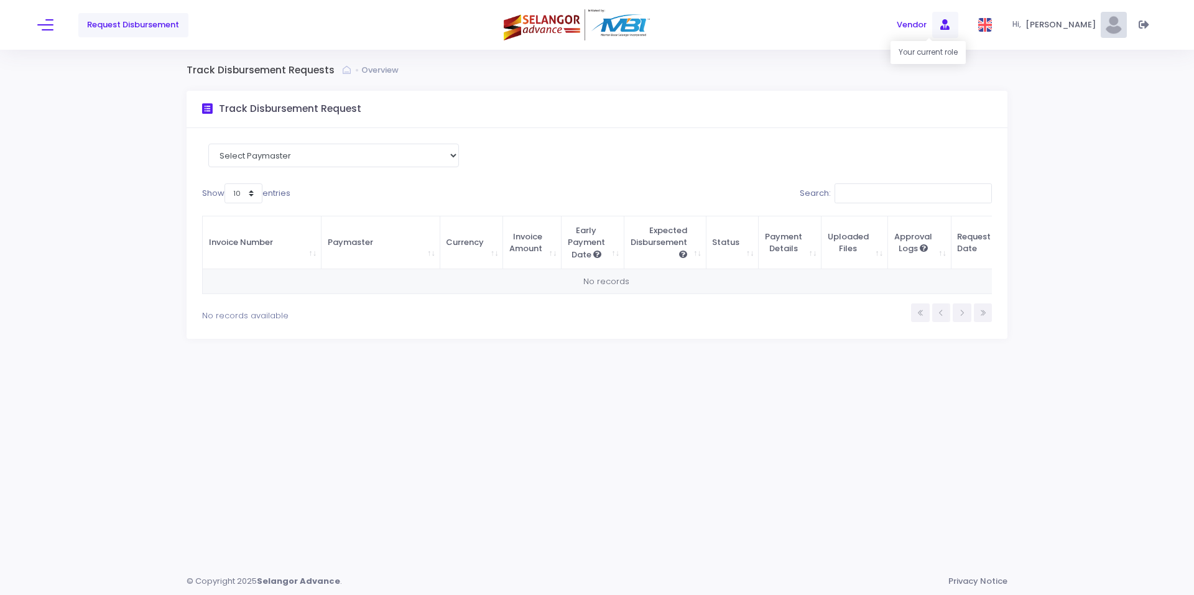
click at [932, 29] on span at bounding box center [945, 25] width 26 height 26
click at [594, 26] on img at bounding box center [578, 24] width 149 height 31
drag, startPoint x: 570, startPoint y: 25, endPoint x: 996, endPoint y: 22, distance: 426.0
click at [570, 25] on img at bounding box center [578, 24] width 149 height 31
click at [1070, 20] on span "[PERSON_NAME]" at bounding box center [1062, 25] width 75 height 12
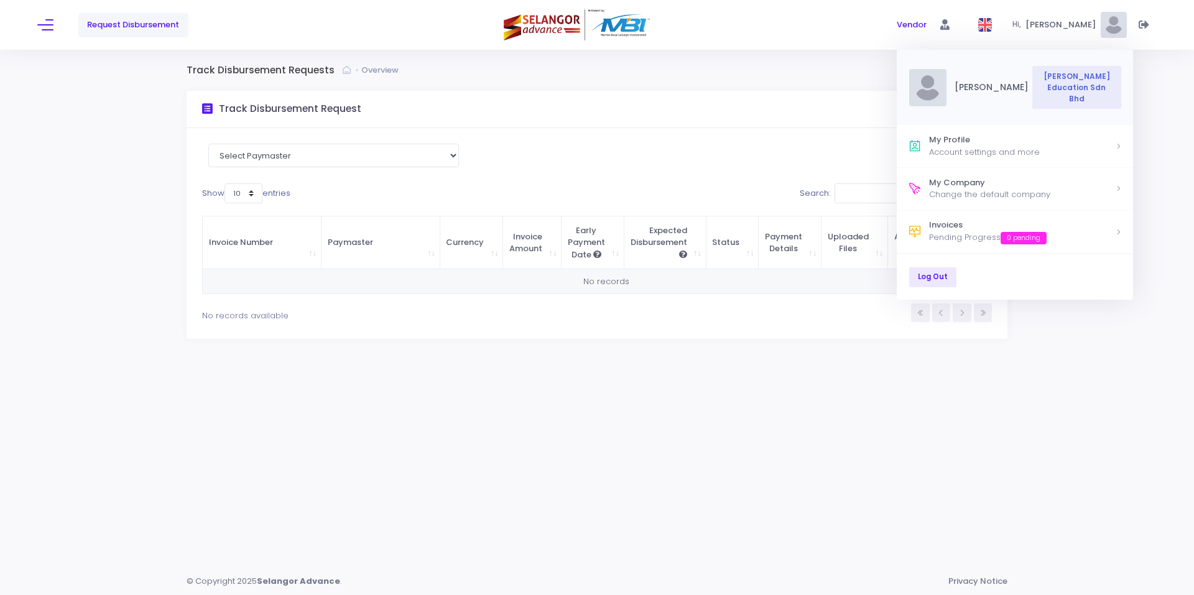
click at [992, 94] on div "[PERSON_NAME]" at bounding box center [987, 87] width 82 height 13
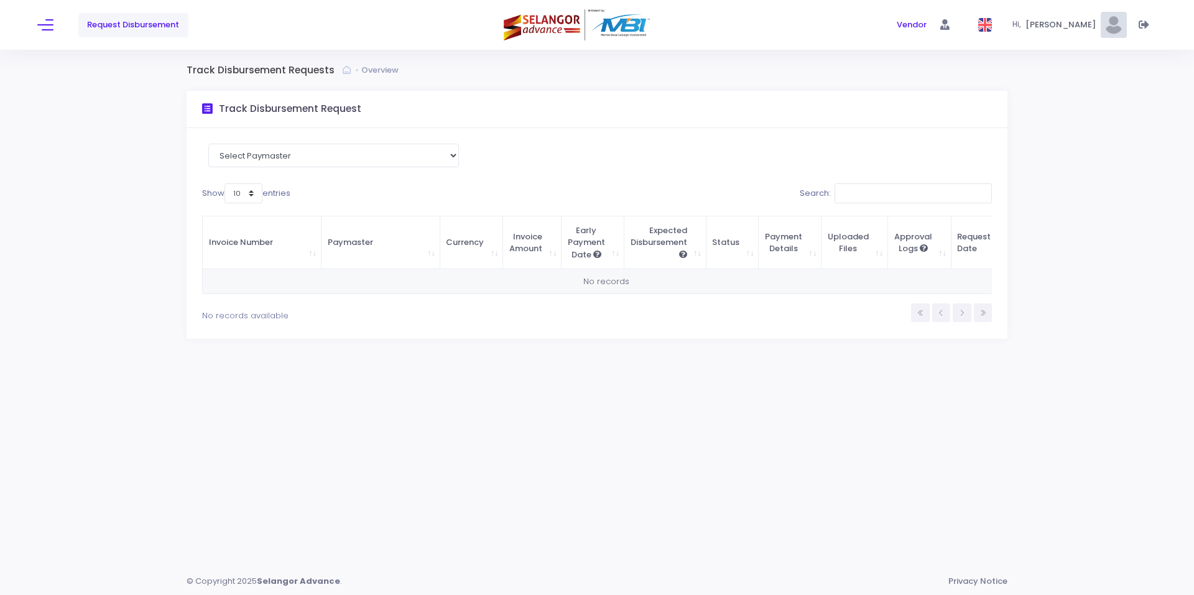
click at [1061, 30] on div "Hi, Muhamad Zikri Helmi S" at bounding box center [1069, 25] width 114 height 50
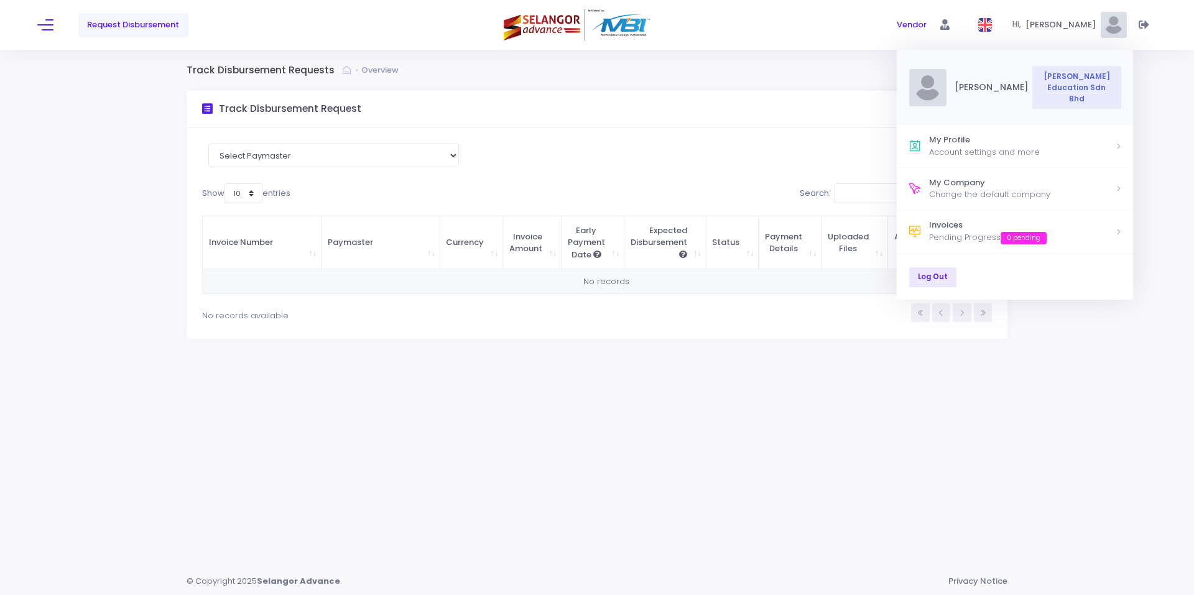
click at [553, 213] on div "Invoice Number Paymaster Currency Invoice Amount Early Payment Date Expected Di…" at bounding box center [597, 255] width 802 height 95
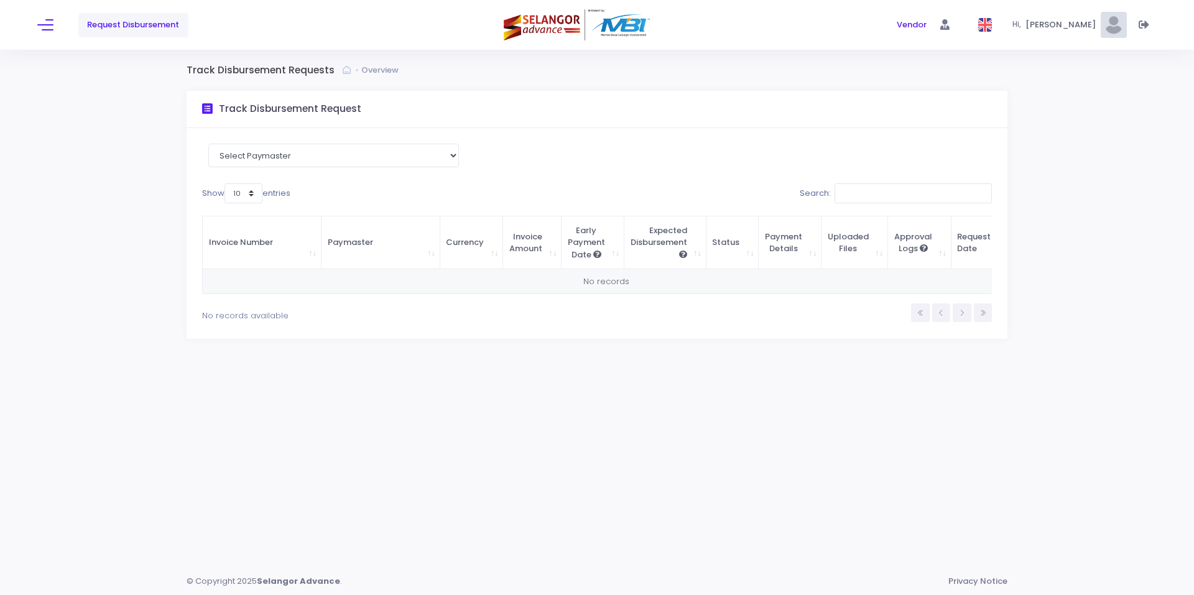
click at [1055, 12] on div "Hi, Muhamad Zikri Helmi S" at bounding box center [1069, 25] width 114 height 50
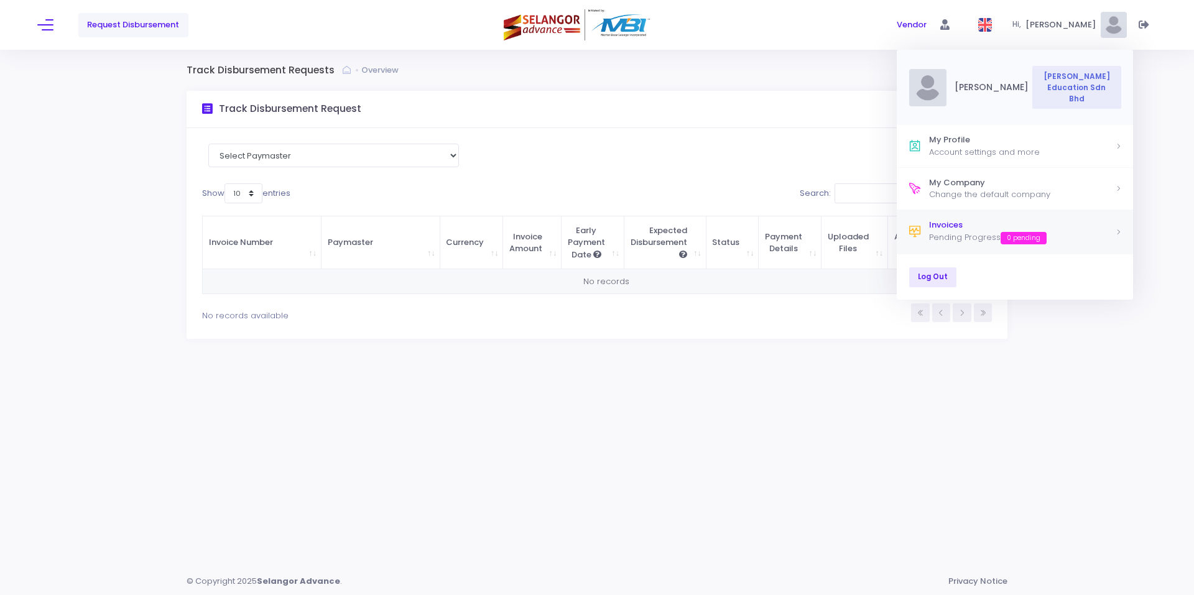
click at [957, 239] on div "Pending Progress 0 pending" at bounding box center [1022, 237] width 186 height 13
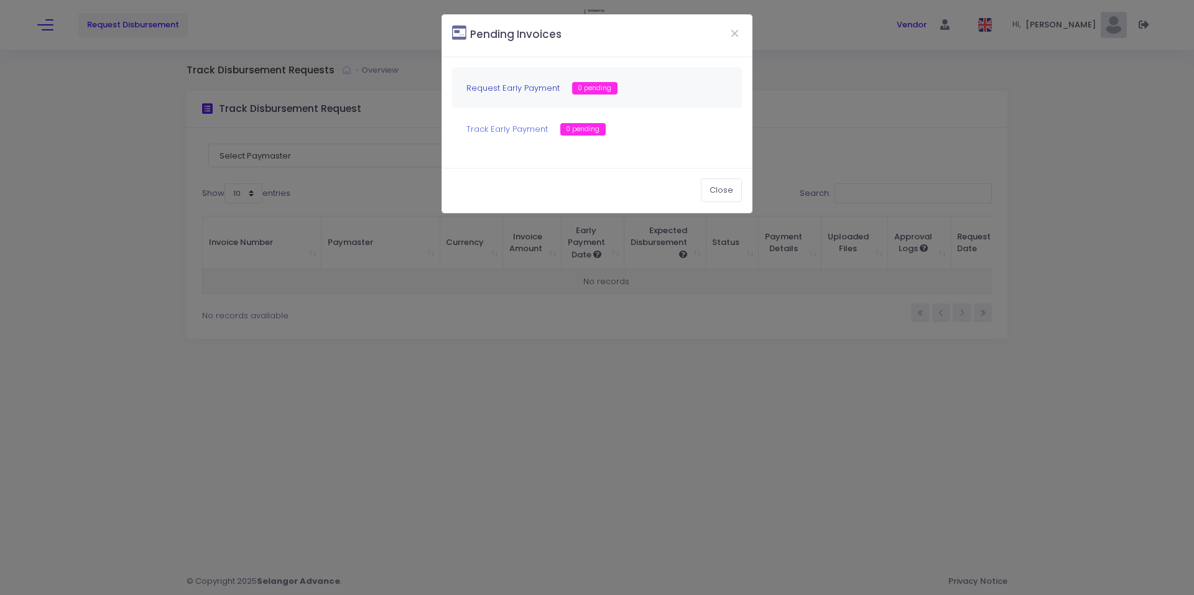
click at [537, 86] on link "Request Early Payment" at bounding box center [512, 88] width 93 height 12
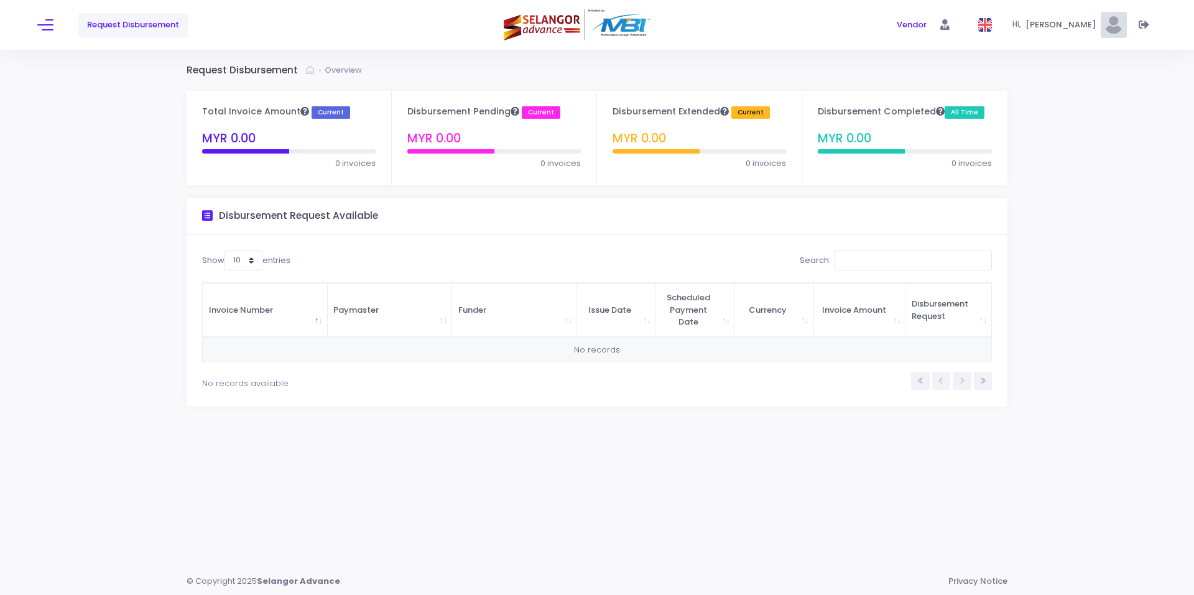
click at [310, 70] on icon at bounding box center [310, 70] width 8 height 12
click at [897, 29] on span "Vendor" at bounding box center [912, 25] width 30 height 12
click at [1144, 32] on span at bounding box center [1143, 25] width 26 height 26
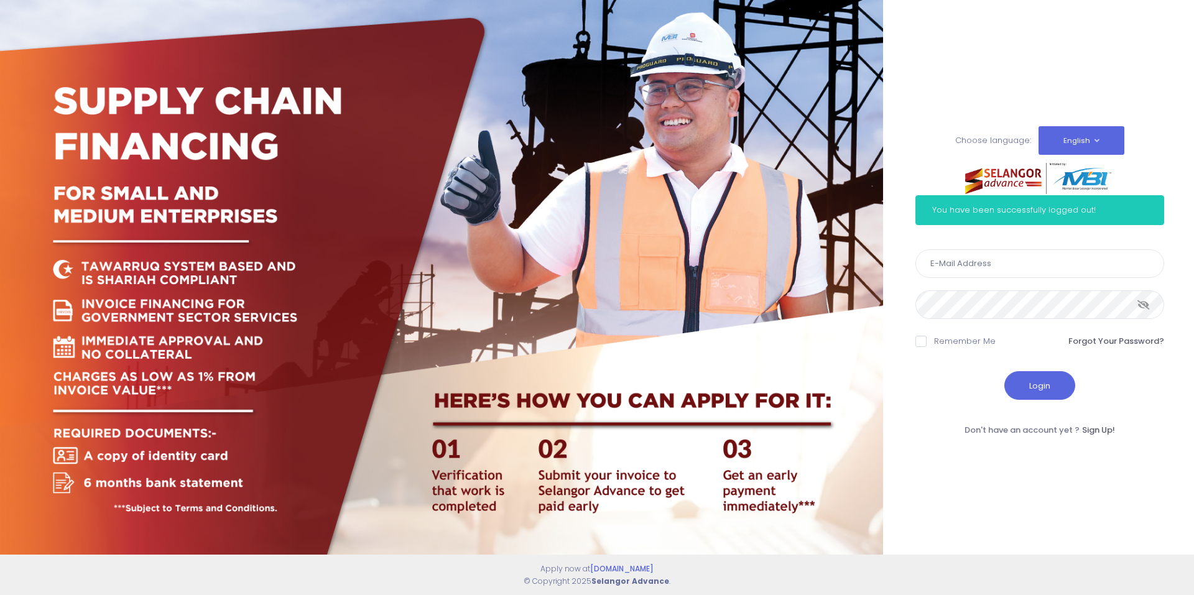
click at [980, 187] on img at bounding box center [1039, 178] width 149 height 31
